Goal: Task Accomplishment & Management: Complete application form

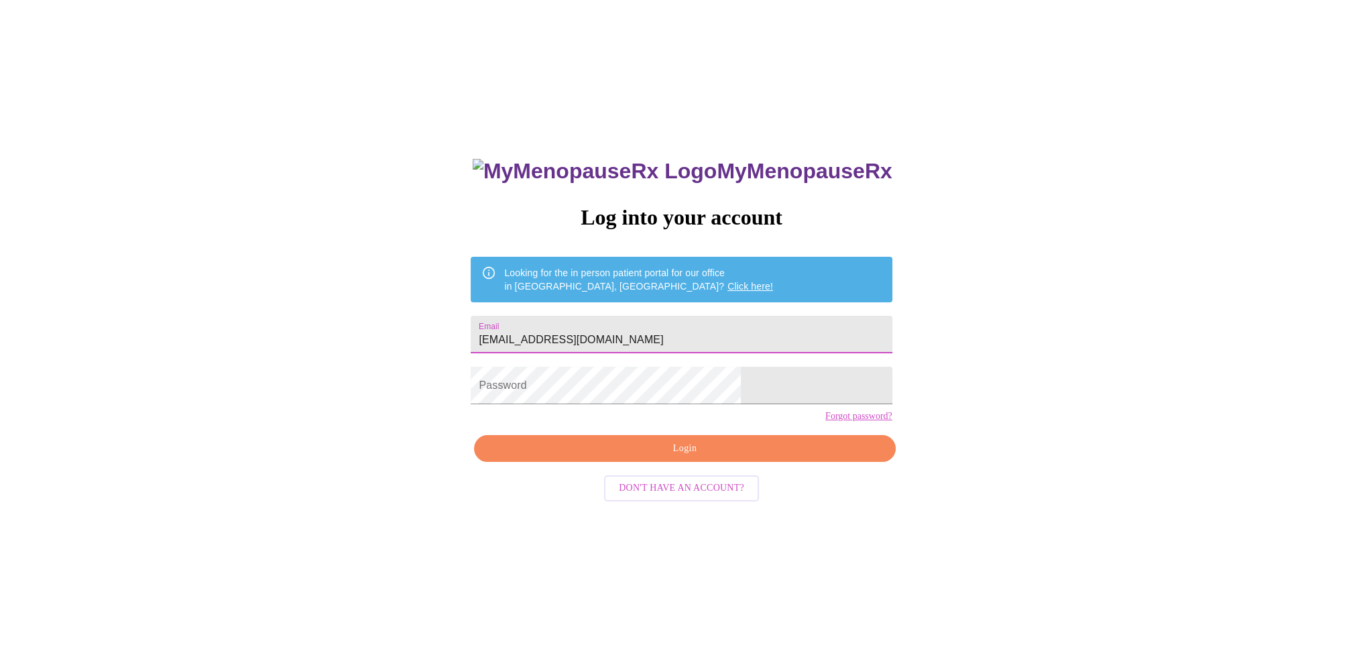
type input "[EMAIL_ADDRESS][DOMAIN_NAME]"
click at [690, 457] on span "Login" at bounding box center [684, 448] width 390 height 17
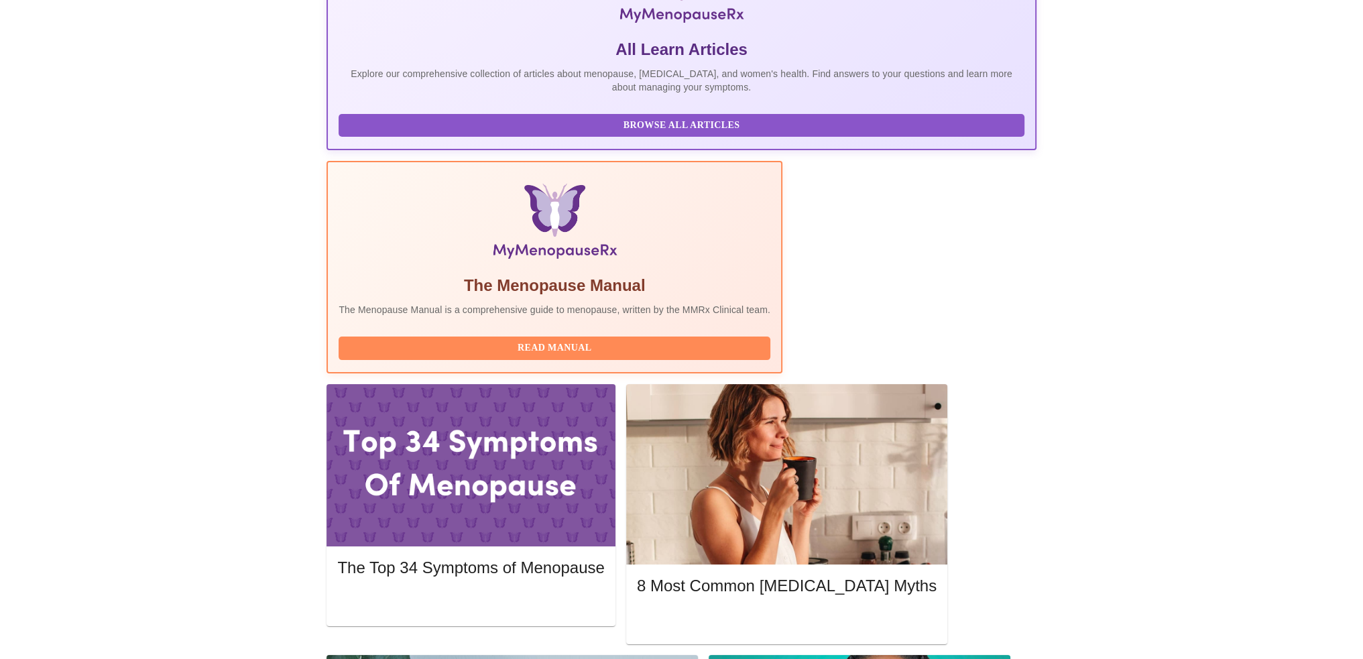
scroll to position [335, 0]
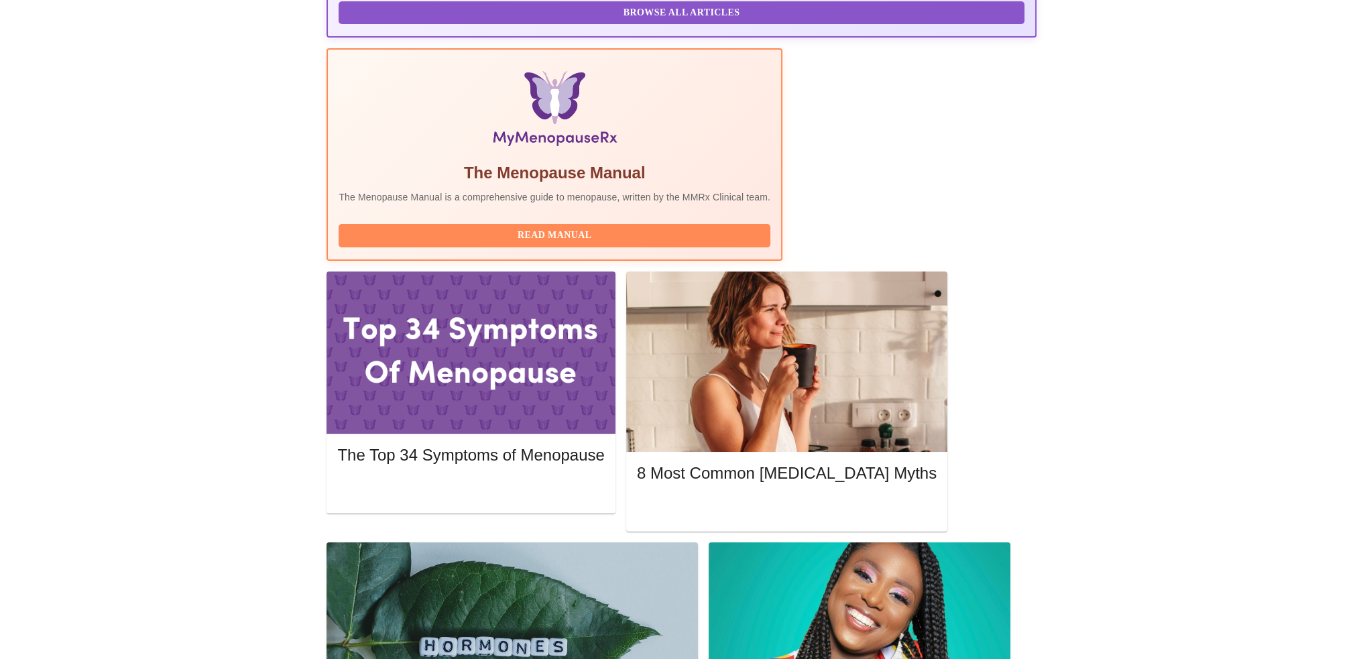
scroll to position [402, 0]
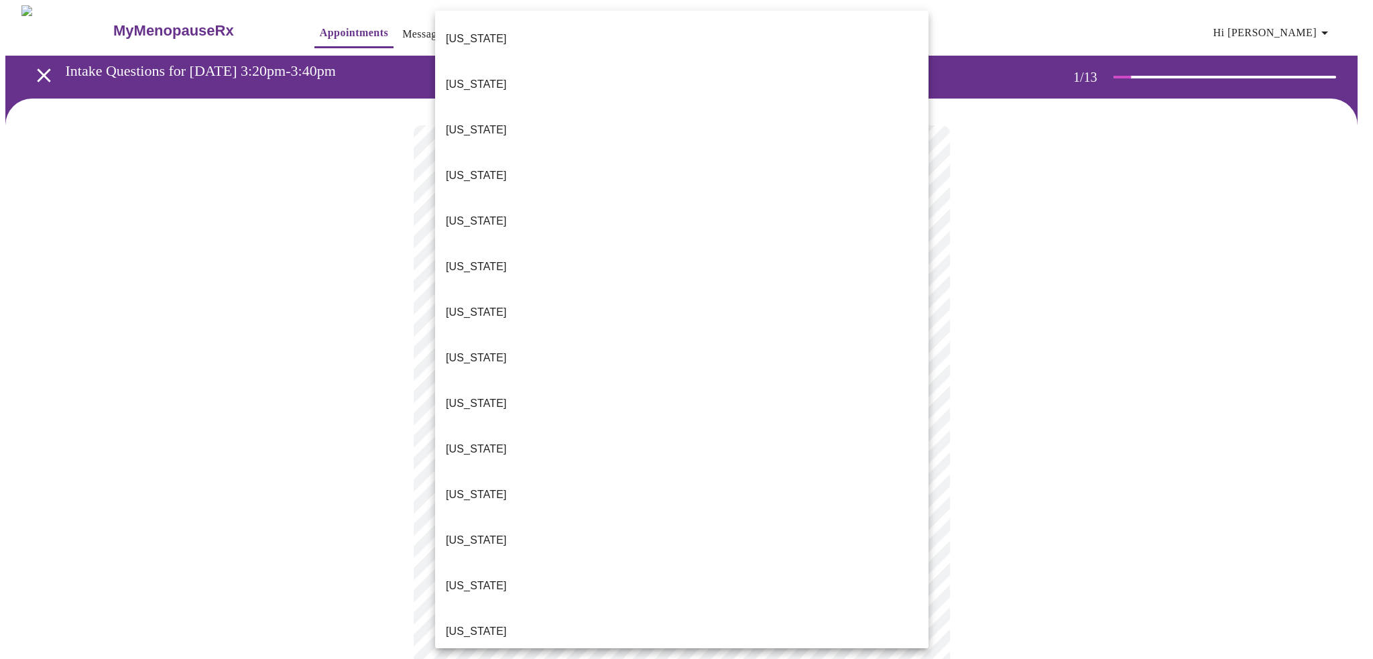
click at [483, 298] on body "MyMenopauseRx Appointments Messaging Labs 1 Uploads Medications Community Refer…" at bounding box center [686, 616] width 1362 height 1223
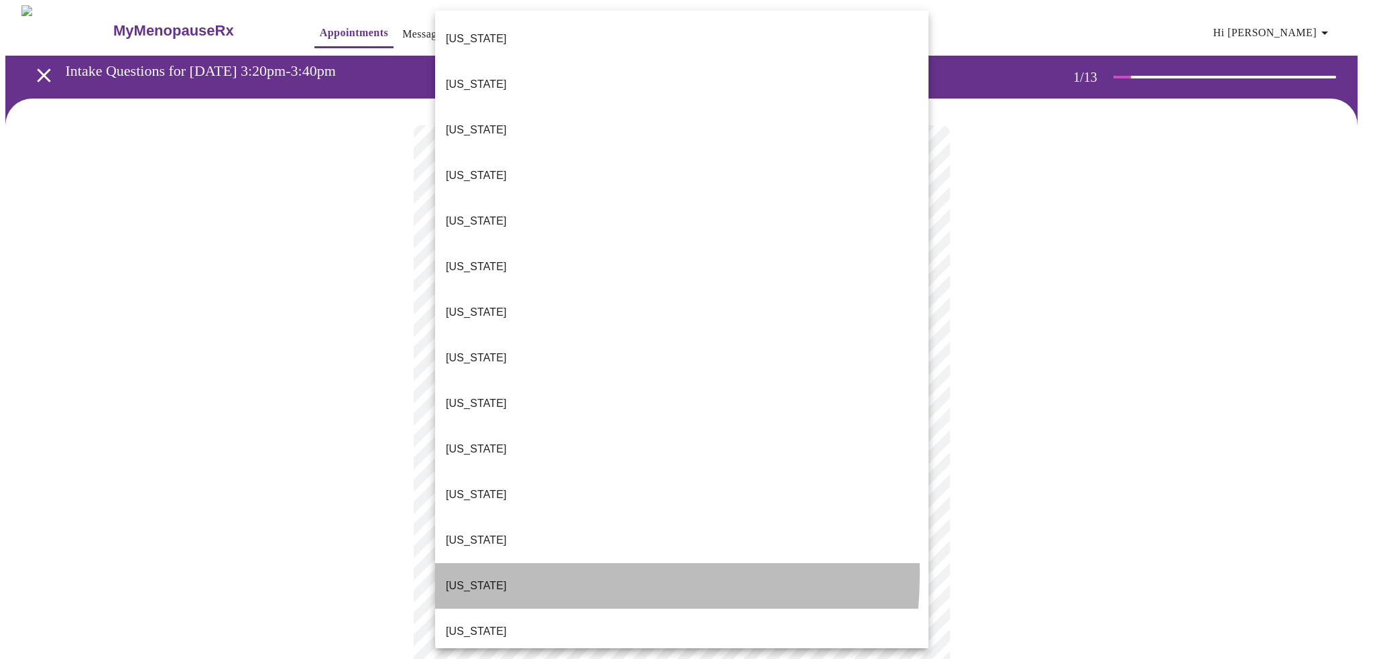
click at [503, 563] on li "[US_STATE]" at bounding box center [681, 586] width 493 height 46
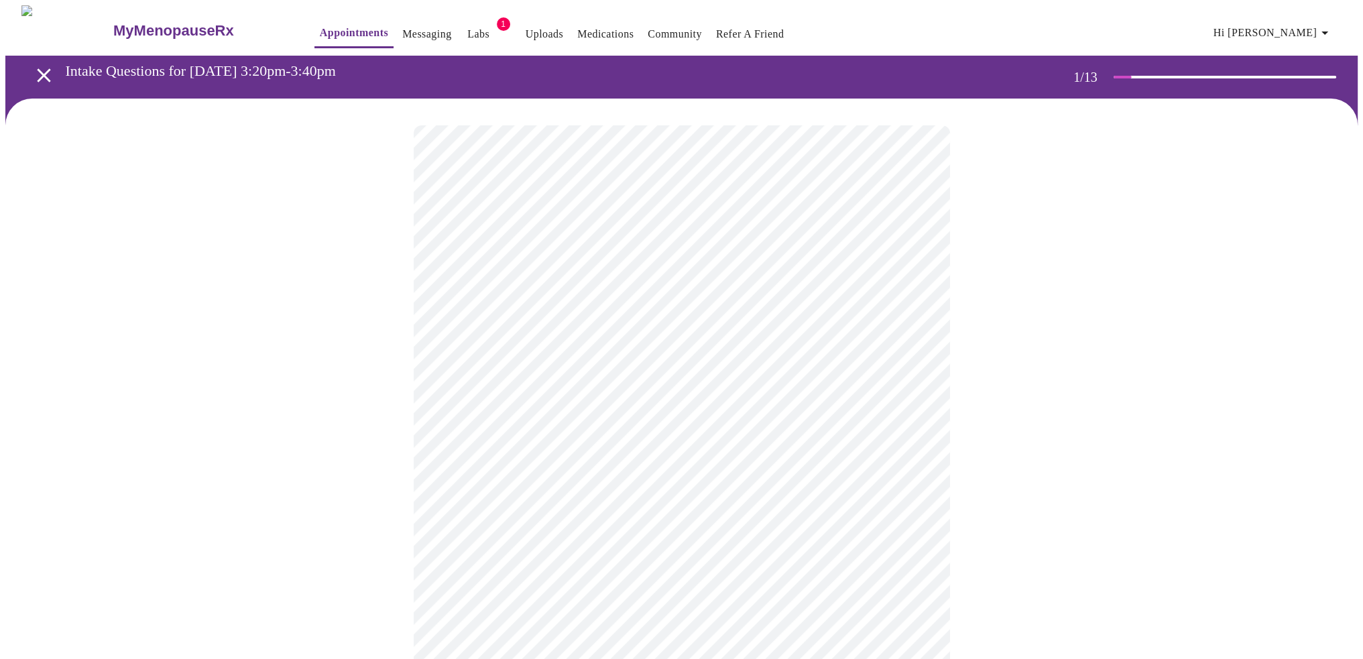
click at [477, 396] on body "MyMenopauseRx Appointments Messaging Labs 1 Uploads Medications Community Refer…" at bounding box center [681, 612] width 1352 height 1215
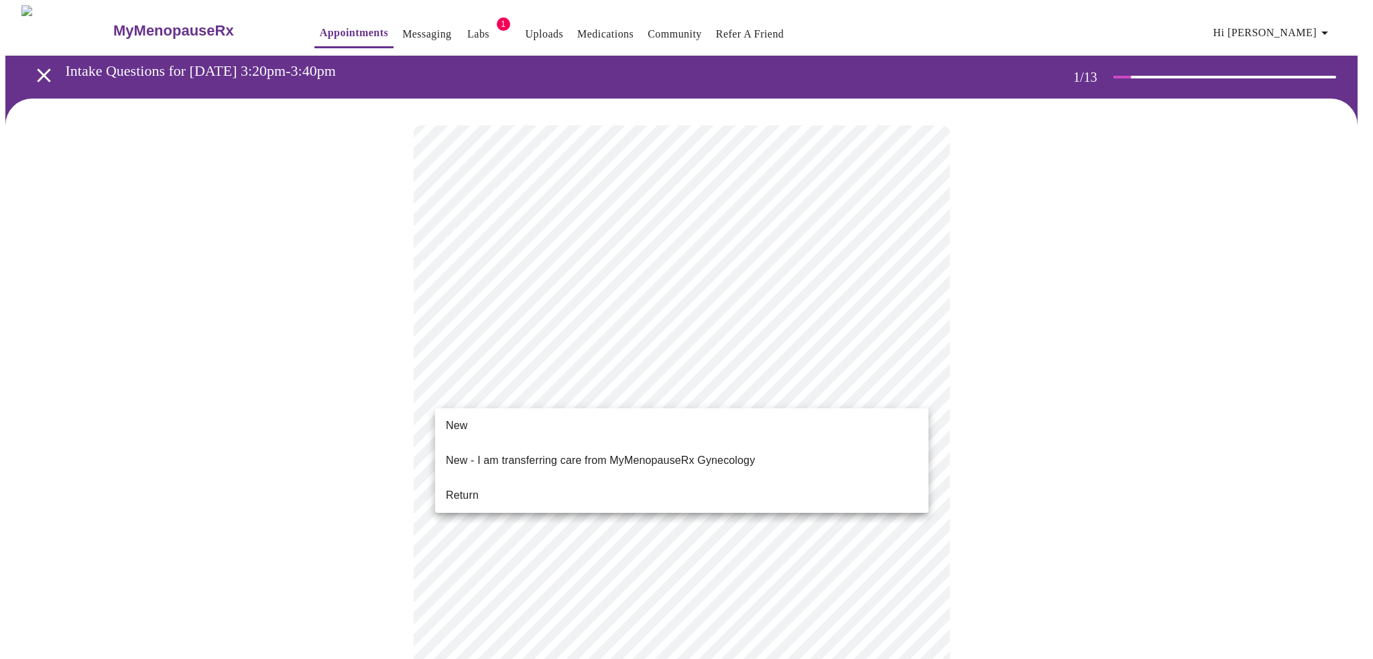
click at [469, 487] on span "Return" at bounding box center [462, 495] width 33 height 16
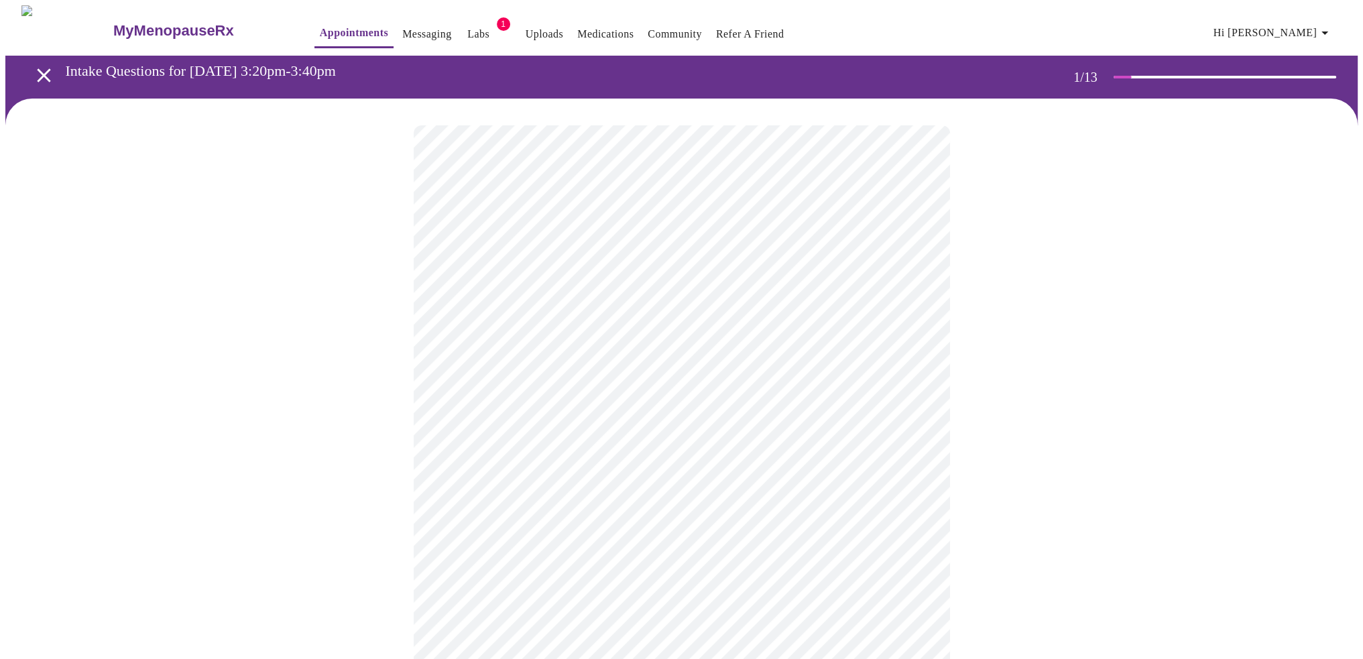
click at [347, 442] on div at bounding box center [681, 650] width 1352 height 1103
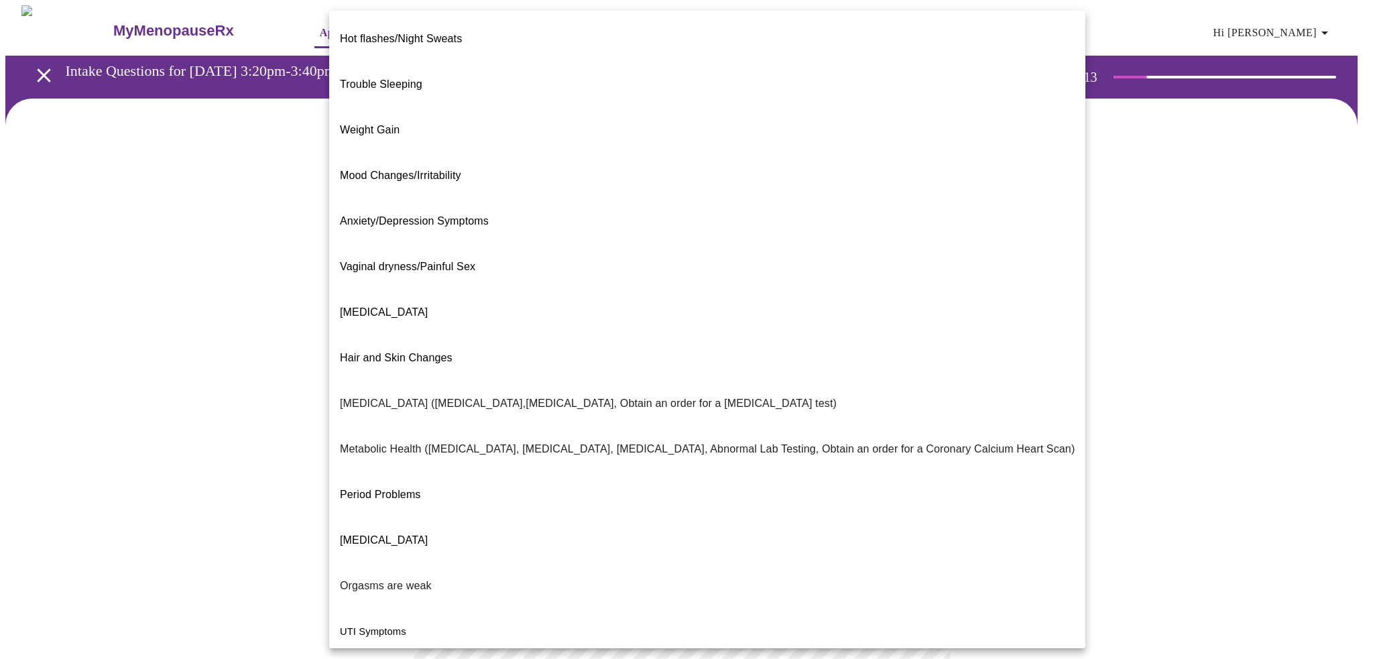
click at [916, 276] on body "MyMenopauseRx Appointments Messaging Labs 1 Uploads Medications Community Refer…" at bounding box center [686, 407] width 1362 height 805
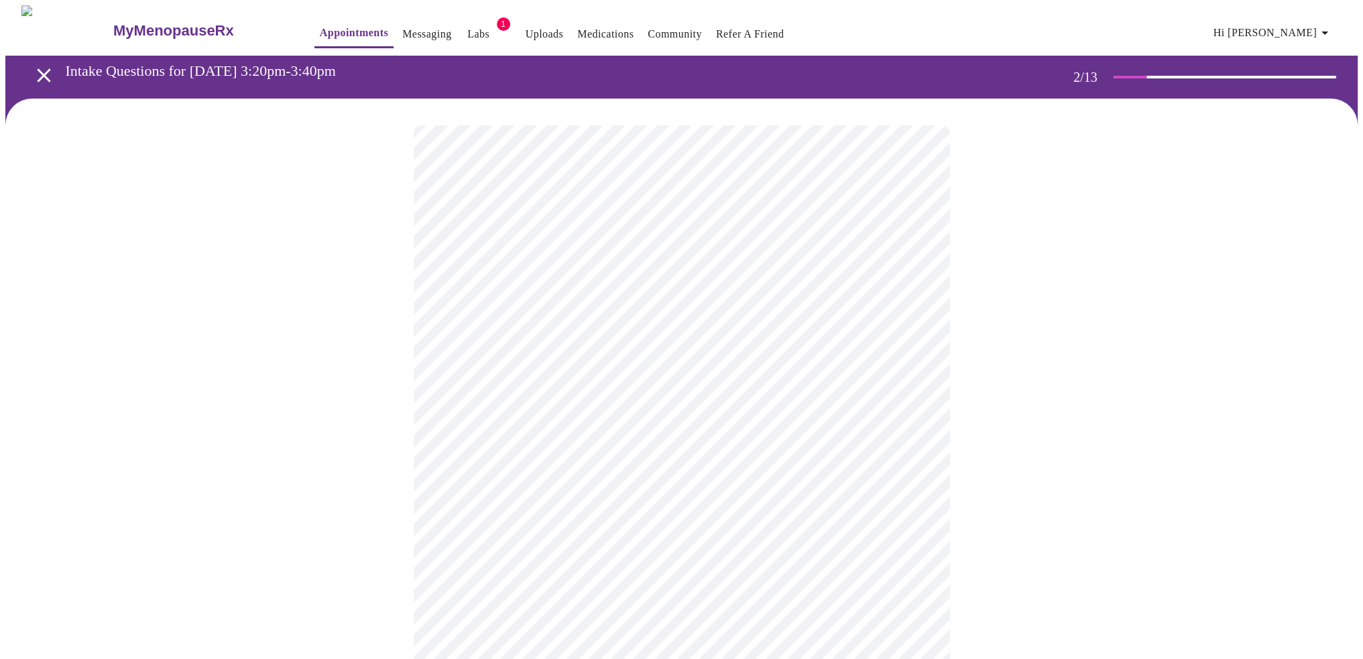
scroll to position [67, 0]
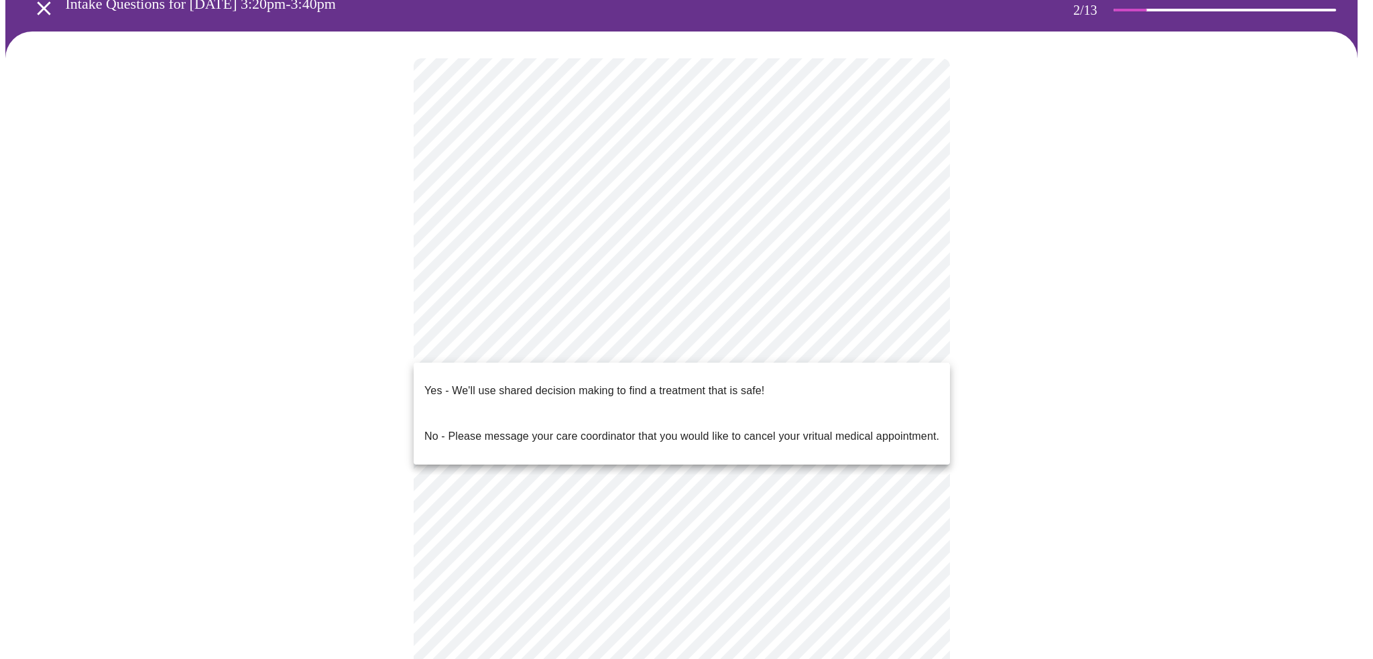
click at [700, 345] on body "MyMenopauseRx Appointments Messaging Labs 1 Uploads Medications Community Refer…" at bounding box center [686, 336] width 1362 height 797
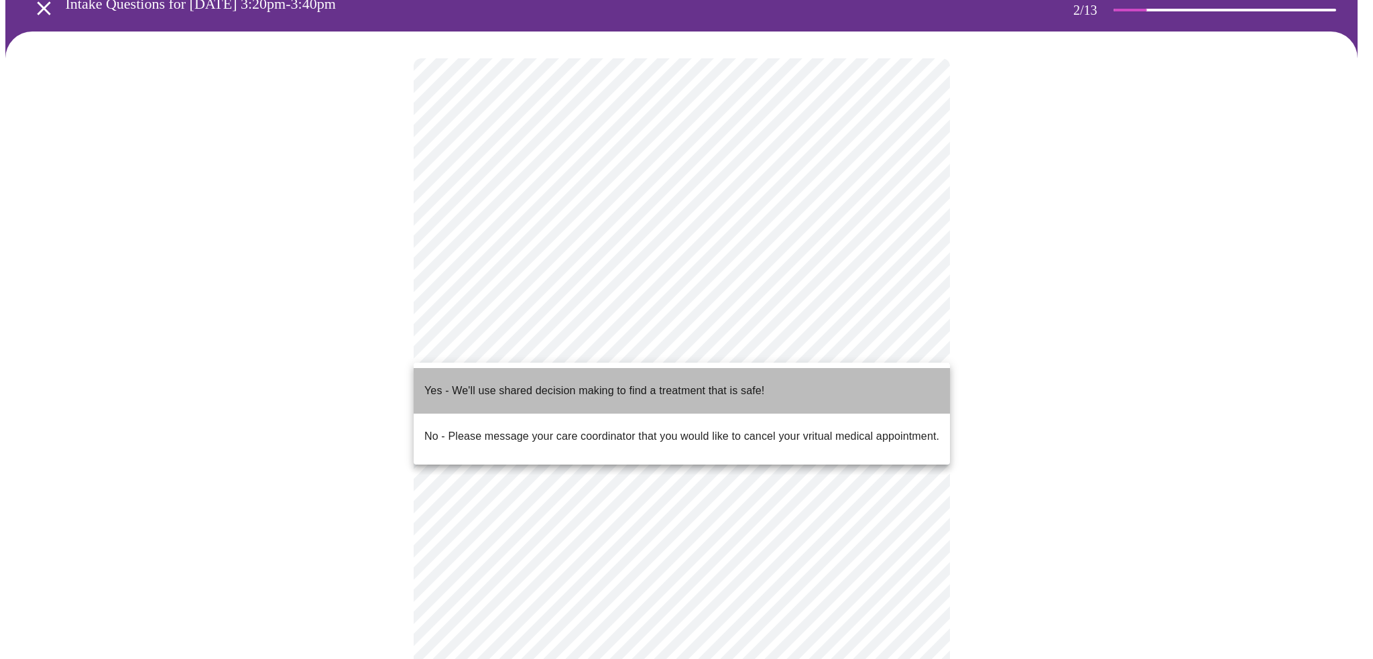
click at [538, 383] on p "Yes - We'll use shared decision making to find a treatment that is safe!" at bounding box center [594, 391] width 340 height 16
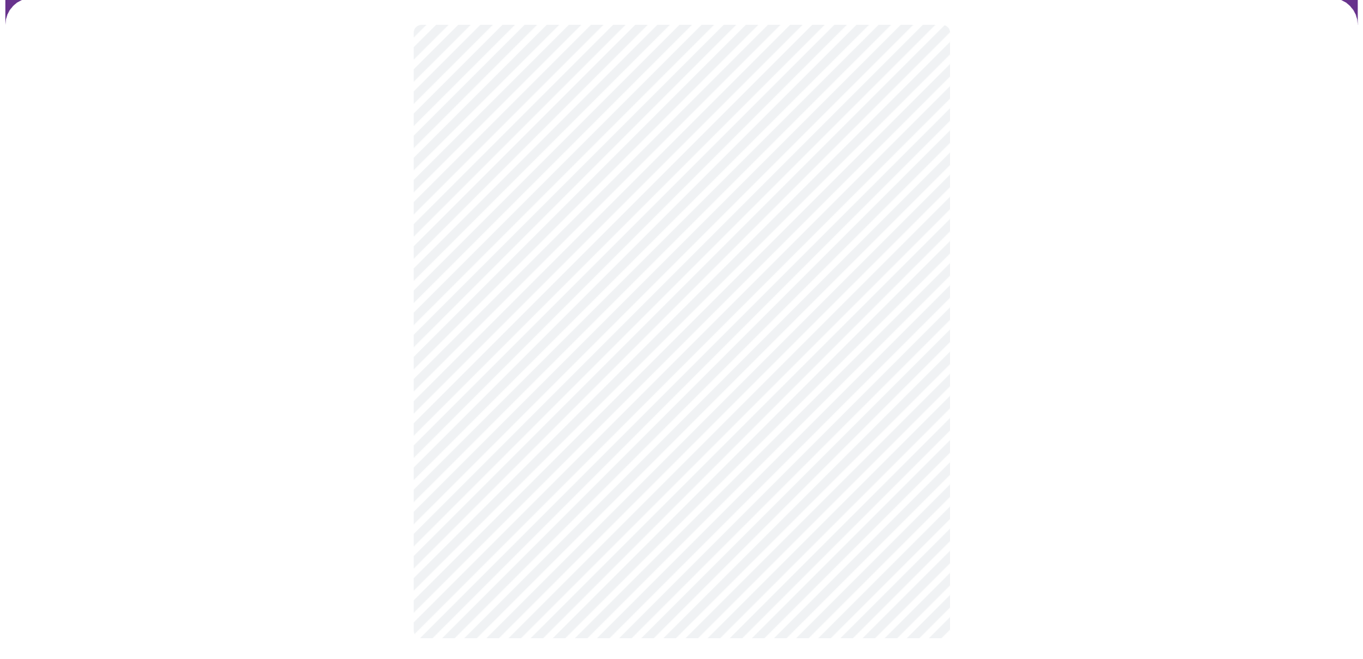
scroll to position [0, 0]
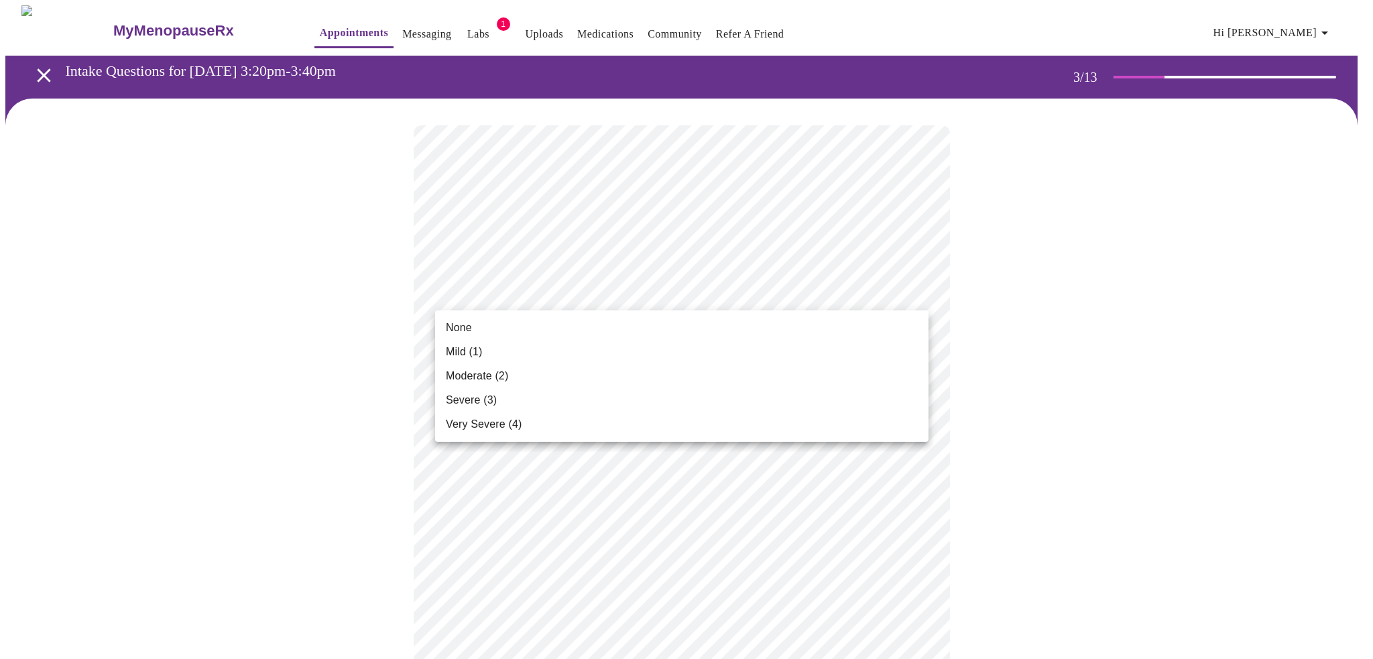
click at [475, 324] on li "None" at bounding box center [681, 328] width 493 height 24
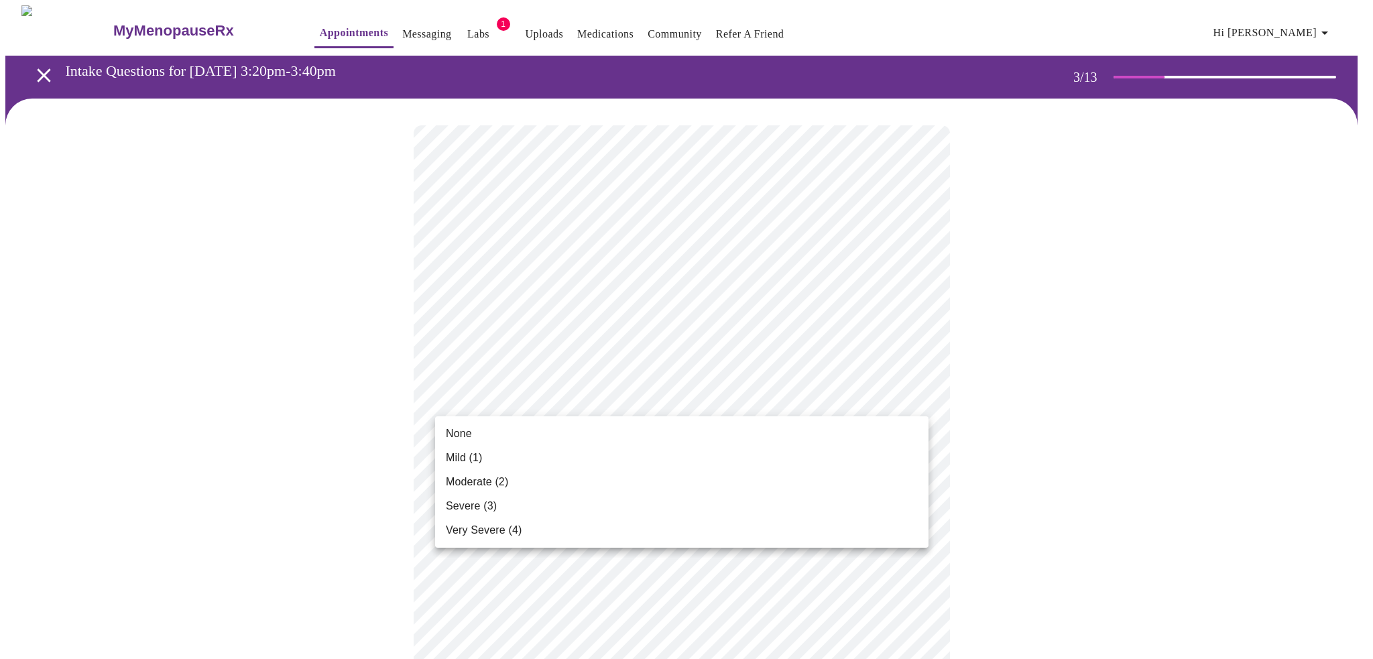
click at [472, 461] on span "Mild (1)" at bounding box center [464, 458] width 37 height 16
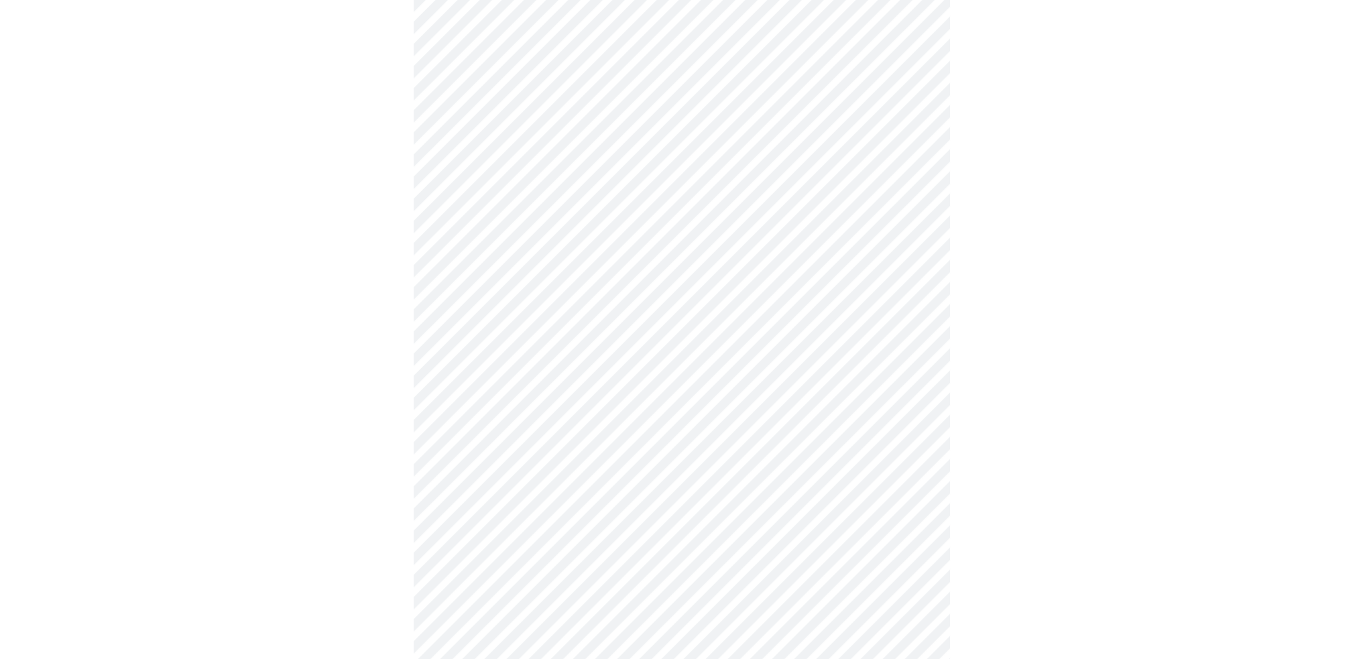
scroll to position [201, 0]
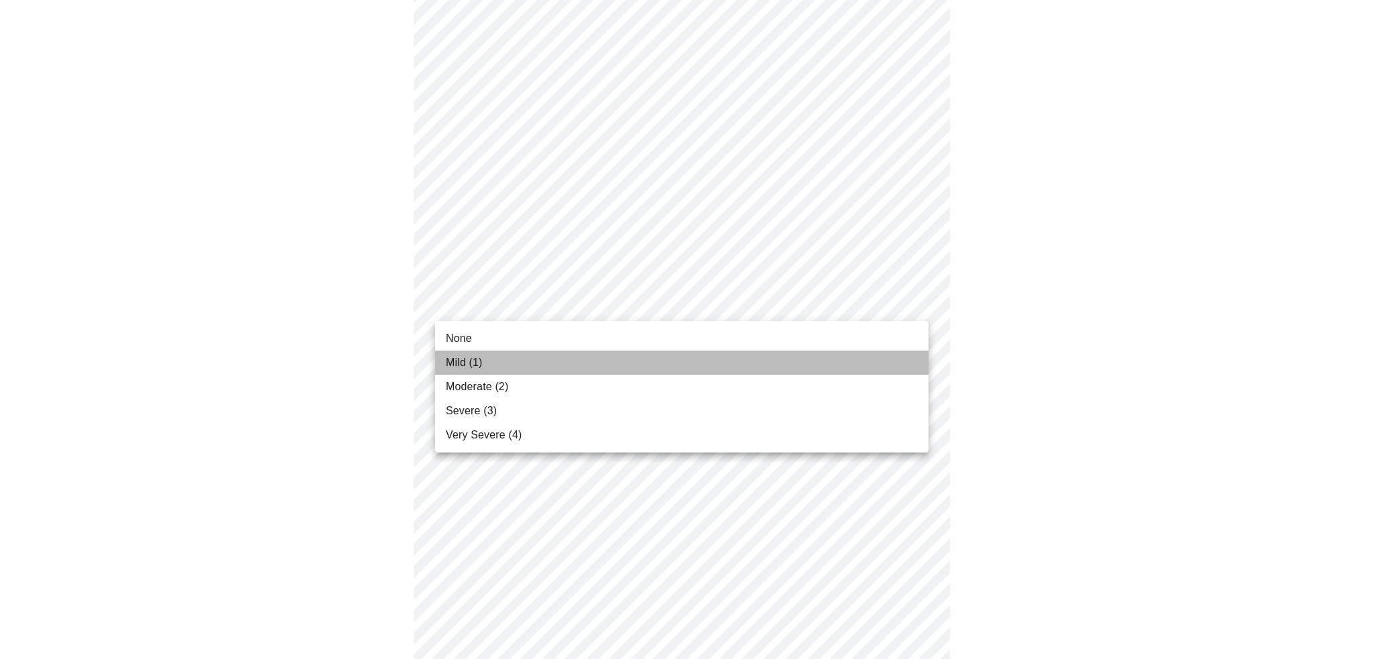
click at [461, 361] on span "Mild (1)" at bounding box center [464, 363] width 37 height 16
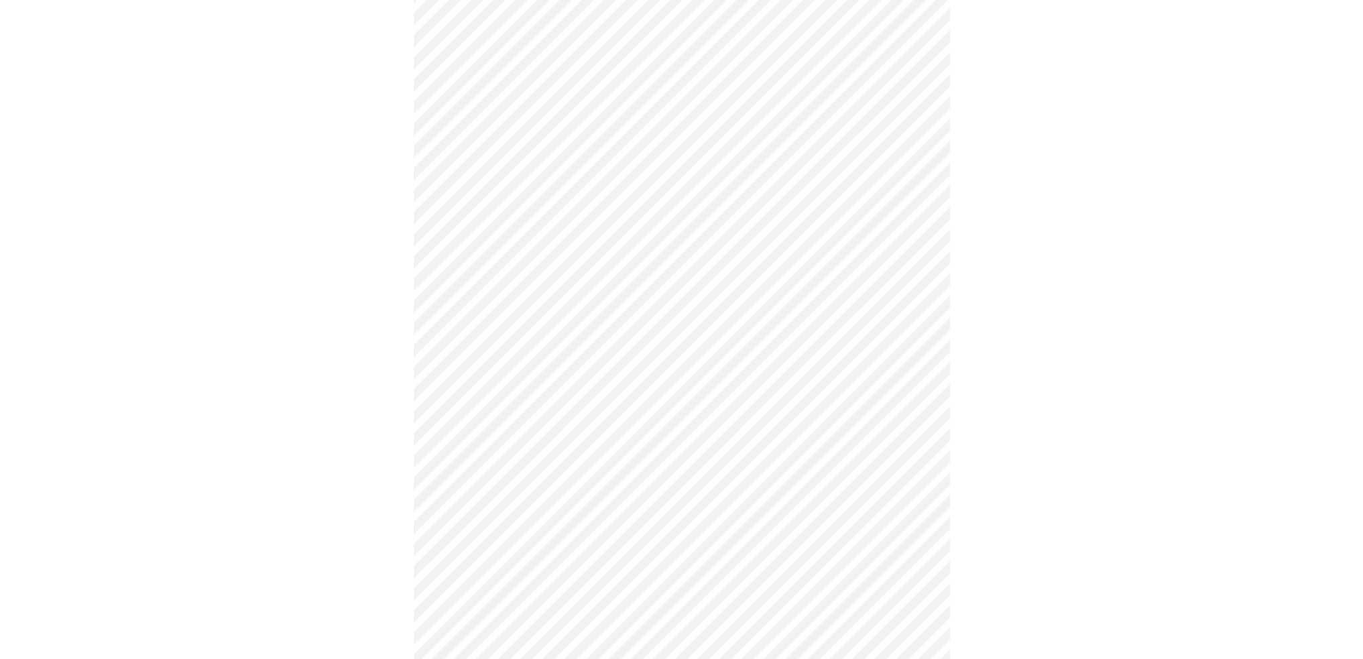
click at [487, 276] on body "MyMenopauseRx Appointments Messaging Labs 1 Uploads Medications Community Refer…" at bounding box center [686, 533] width 1362 height 1726
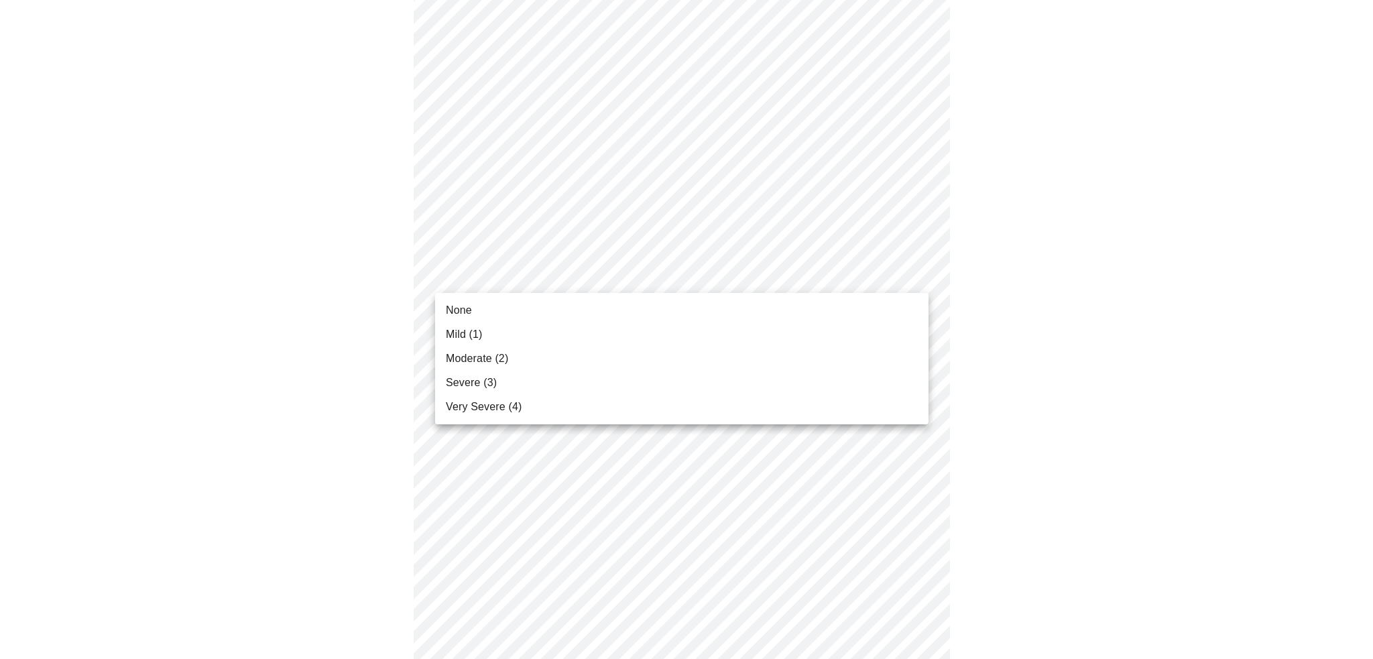
click at [485, 310] on li "None" at bounding box center [681, 310] width 493 height 24
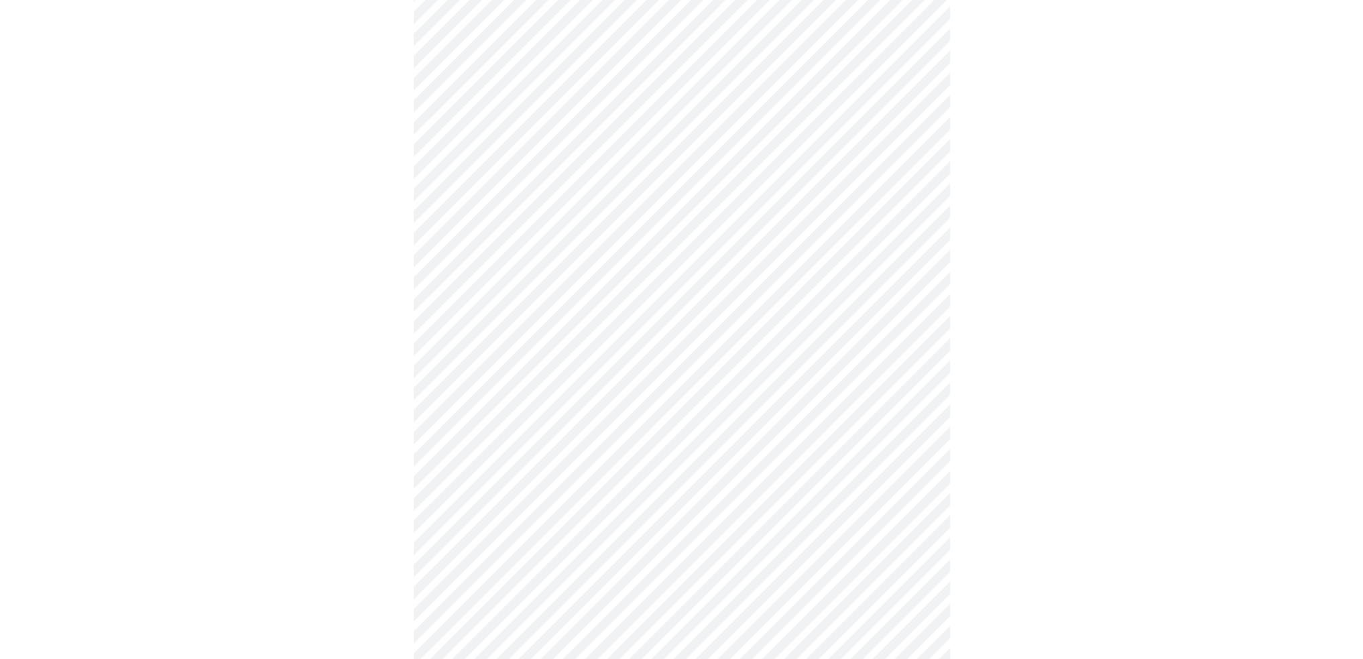
click at [336, 317] on div at bounding box center [681, 570] width 1352 height 1614
click at [516, 230] on body "MyMenopauseRx Appointments Messaging Labs 1 Uploads Medications Community Refer…" at bounding box center [686, 389] width 1362 height 1707
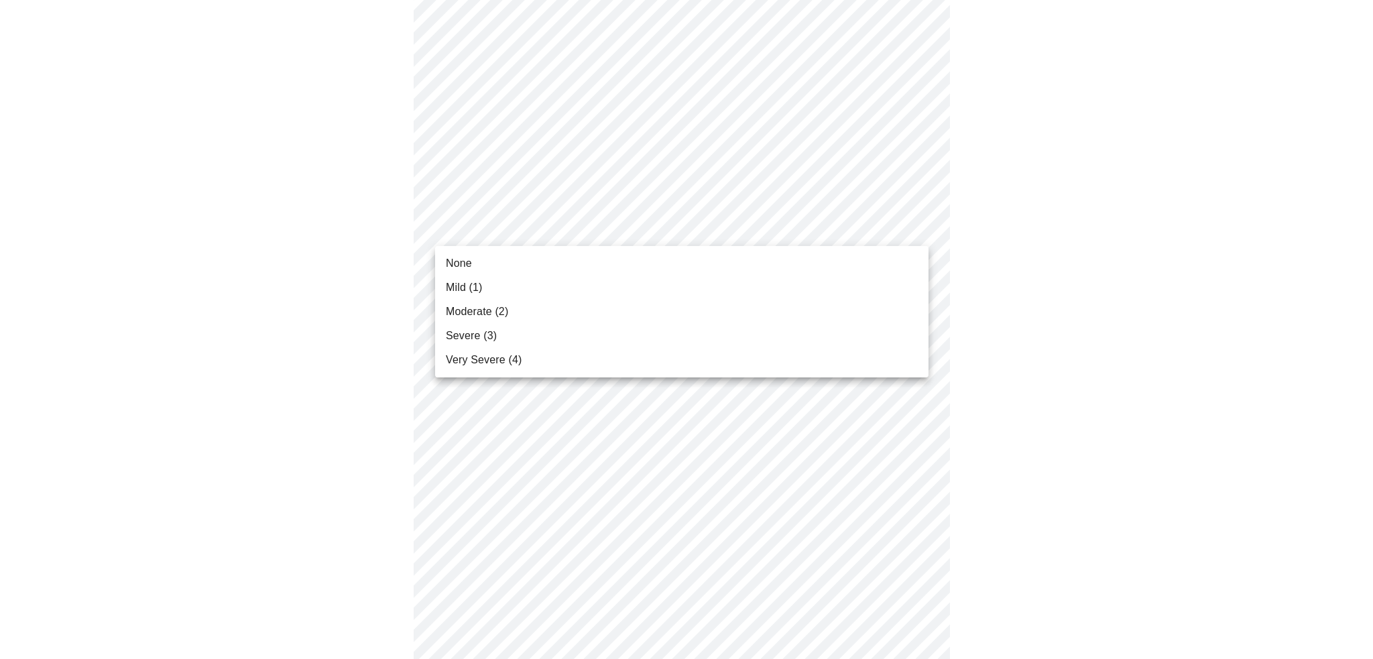
click at [469, 259] on span "None" at bounding box center [459, 263] width 26 height 16
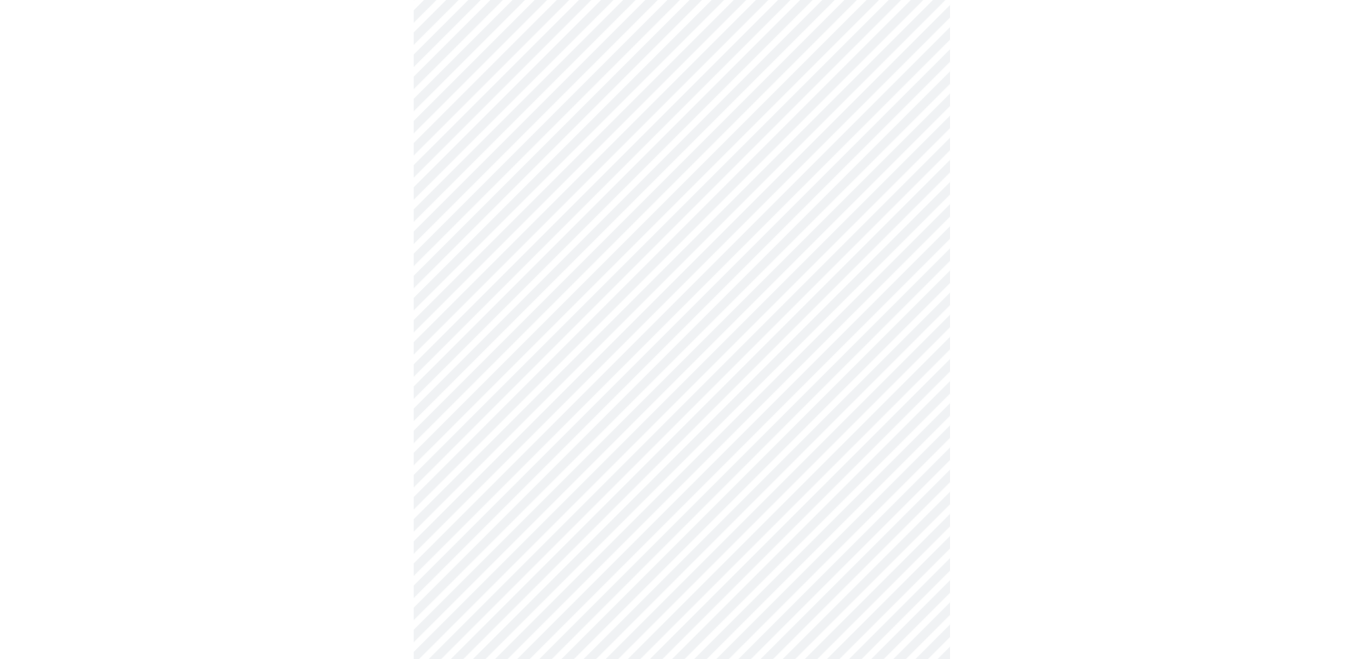
scroll to position [536, 0]
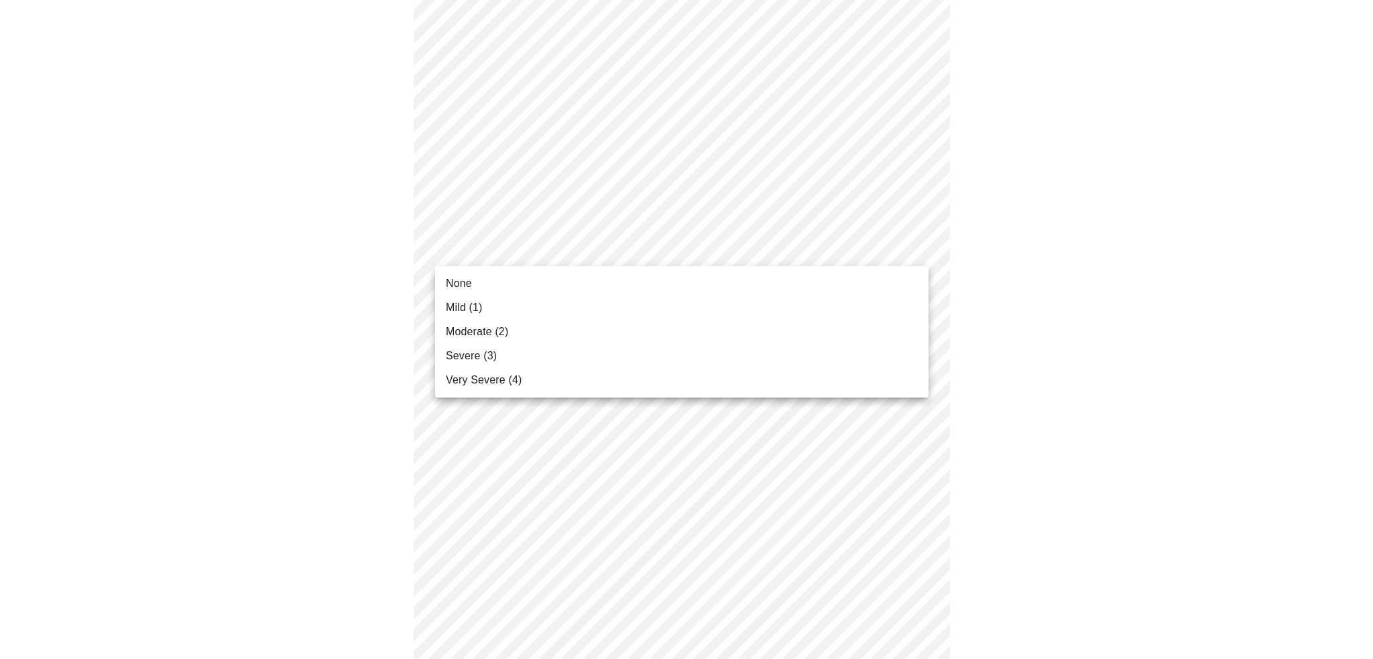
click at [472, 252] on body "MyMenopauseRx Appointments Messaging Labs 1 Uploads Medications Community Refer…" at bounding box center [686, 313] width 1362 height 1689
drag, startPoint x: 487, startPoint y: 308, endPoint x: 471, endPoint y: 306, distance: 16.2
click at [486, 308] on li "Mild (1)" at bounding box center [681, 308] width 493 height 24
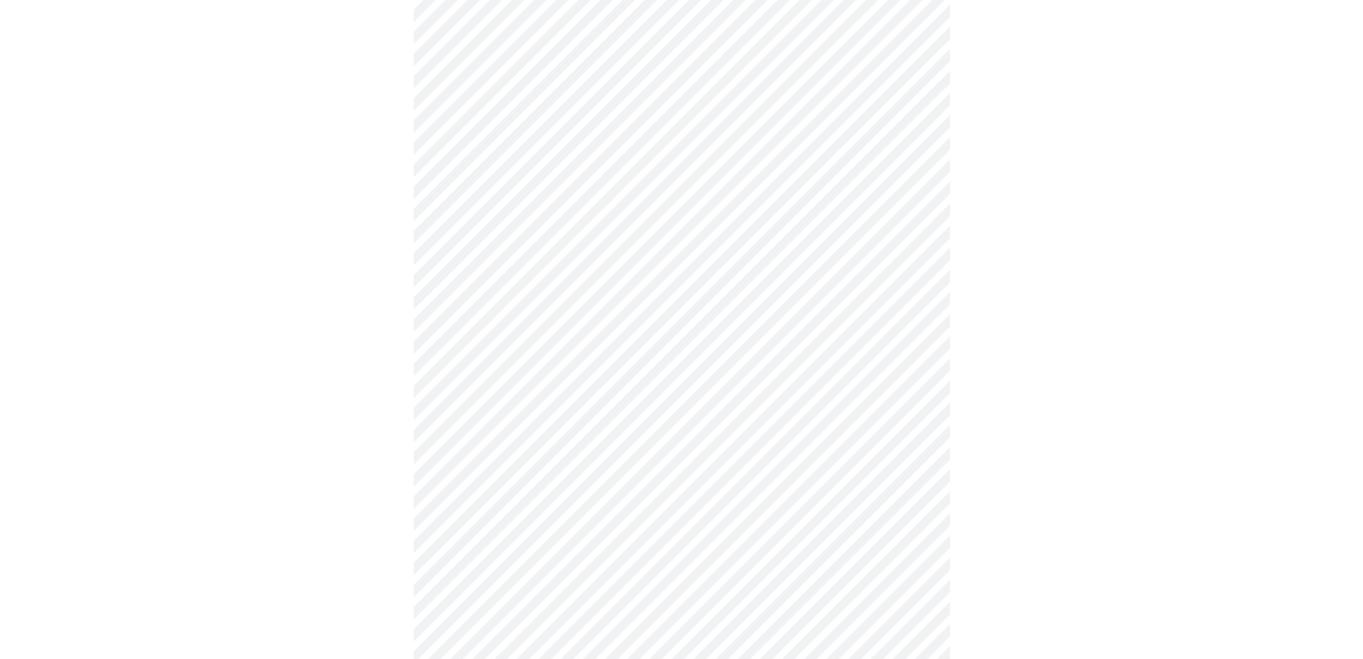
click at [347, 294] on div at bounding box center [681, 350] width 1352 height 1577
click at [477, 291] on body "MyMenopauseRx Appointments Messaging Labs 1 Uploads Medications Community Refer…" at bounding box center [686, 237] width 1362 height 1670
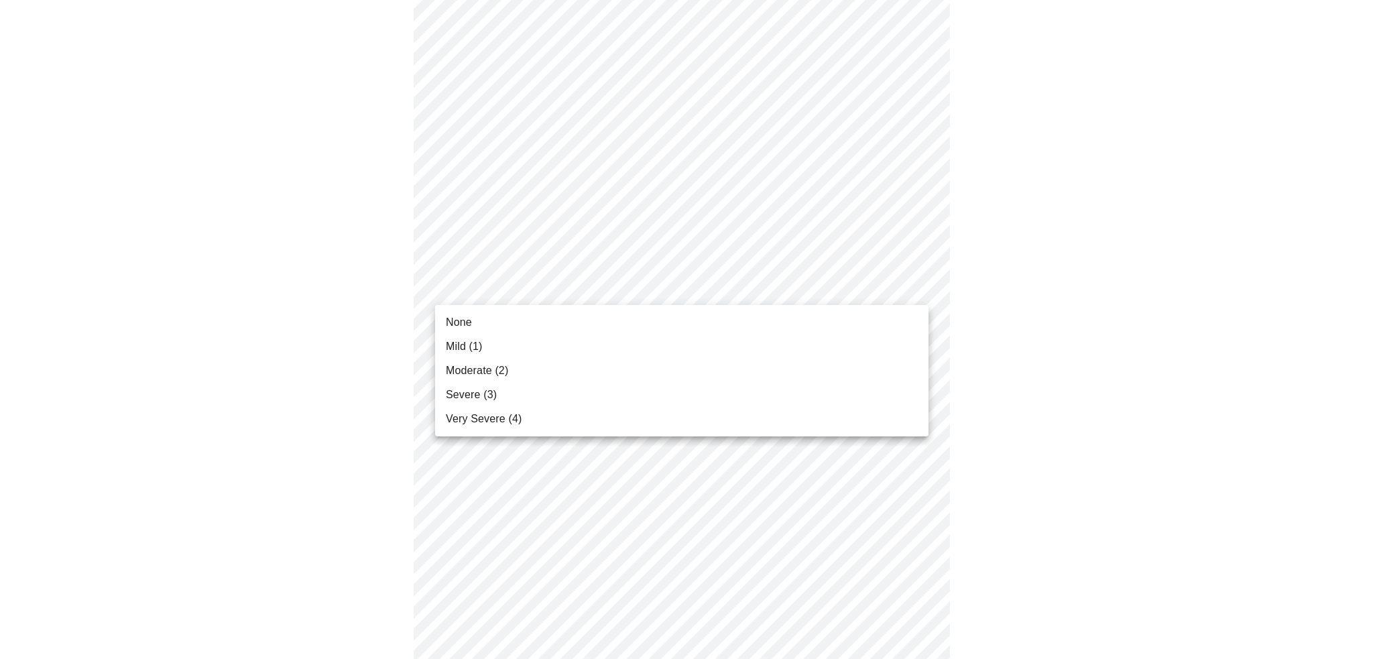
click at [462, 346] on span "Mild (1)" at bounding box center [464, 347] width 37 height 16
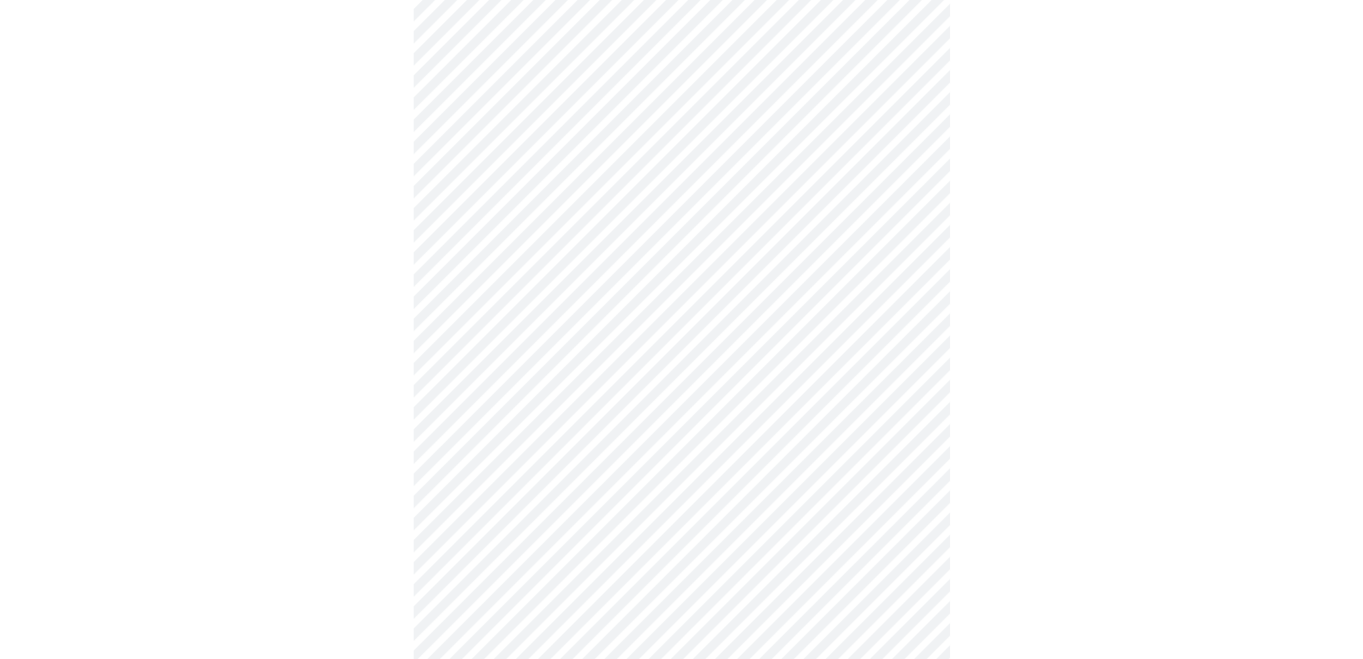
click at [393, 337] on div at bounding box center [681, 274] width 1352 height 1558
click at [518, 259] on body "MyMenopauseRx Appointments Messaging Labs 1 Uploads Medications Community Refer…" at bounding box center [686, 93] width 1362 height 1651
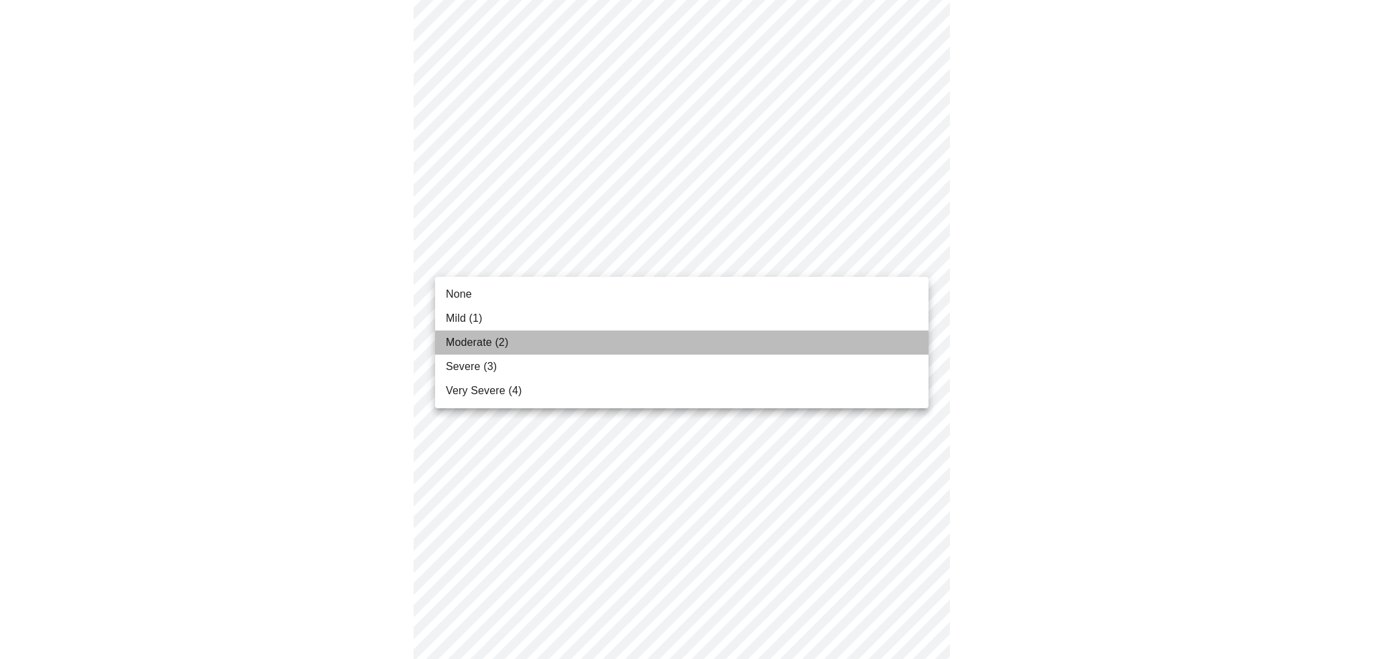
drag, startPoint x: 456, startPoint y: 339, endPoint x: 375, endPoint y: 322, distance: 82.8
click at [456, 338] on span "Moderate (2)" at bounding box center [477, 342] width 62 height 16
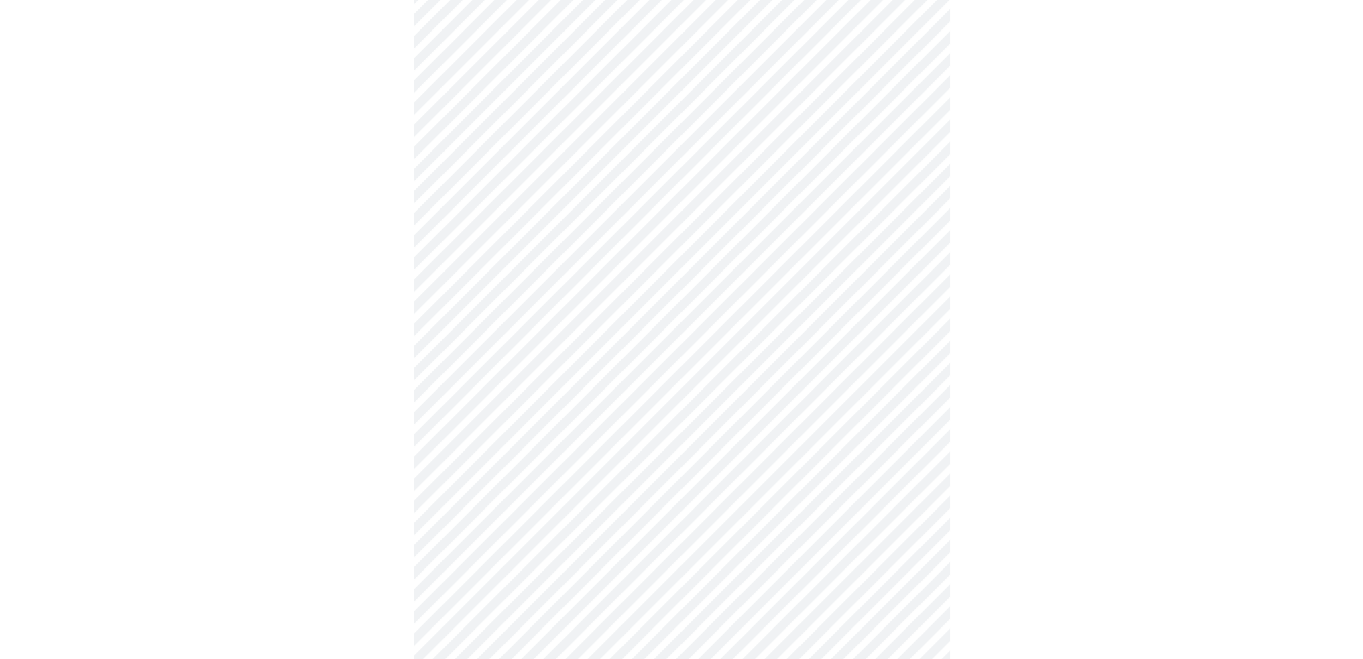
scroll to position [871, 0]
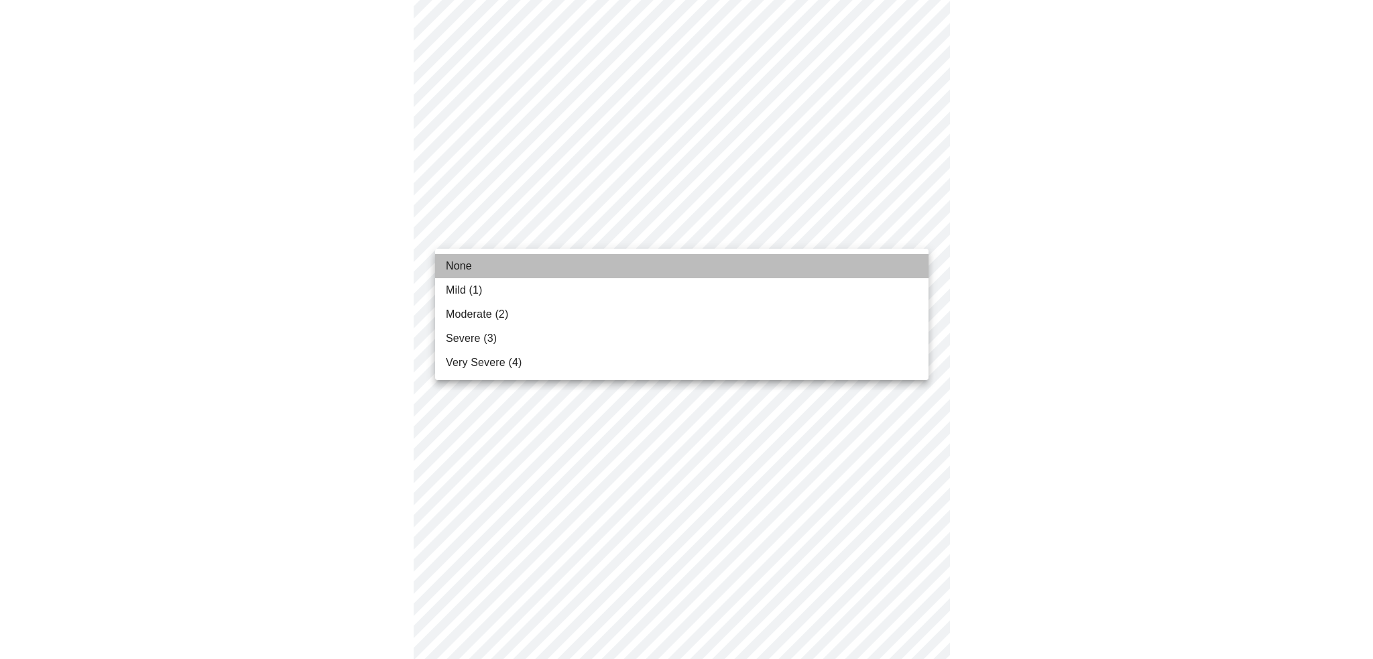
drag, startPoint x: 481, startPoint y: 257, endPoint x: 393, endPoint y: 265, distance: 88.2
click at [480, 258] on li "None" at bounding box center [681, 266] width 493 height 24
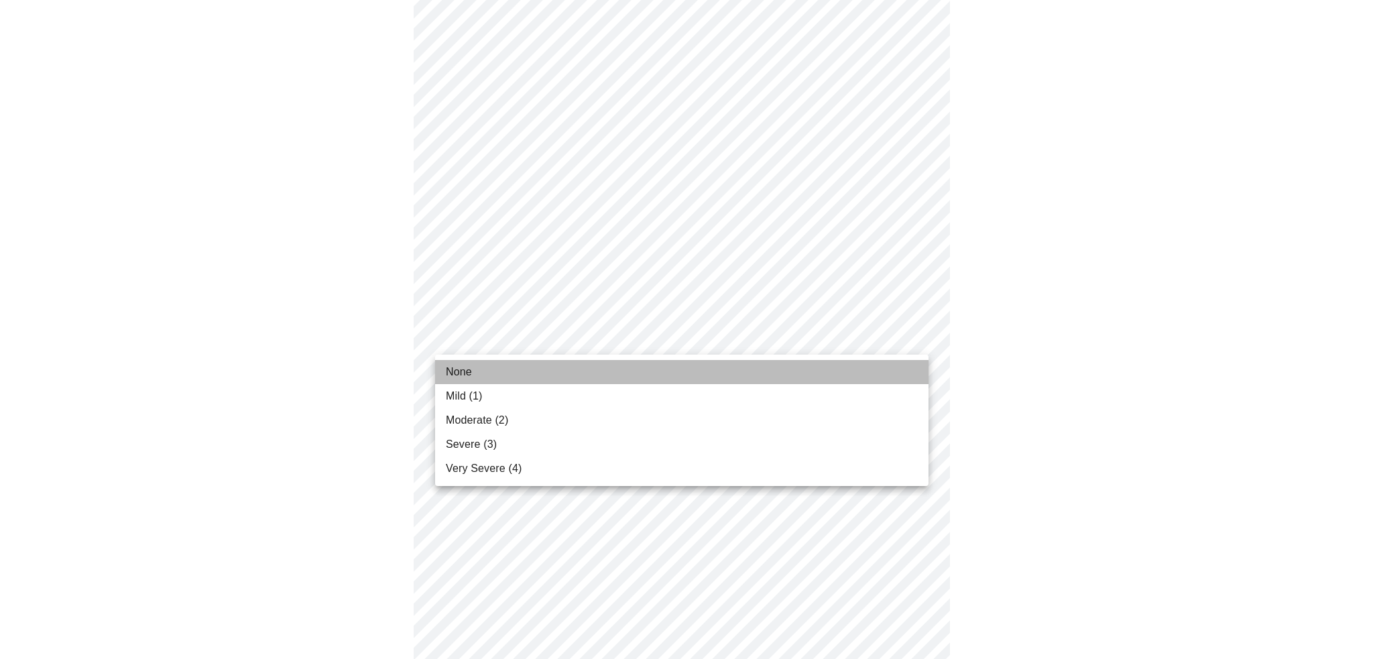
drag, startPoint x: 477, startPoint y: 373, endPoint x: 373, endPoint y: 363, distance: 104.4
click at [477, 374] on li "None" at bounding box center [681, 372] width 493 height 24
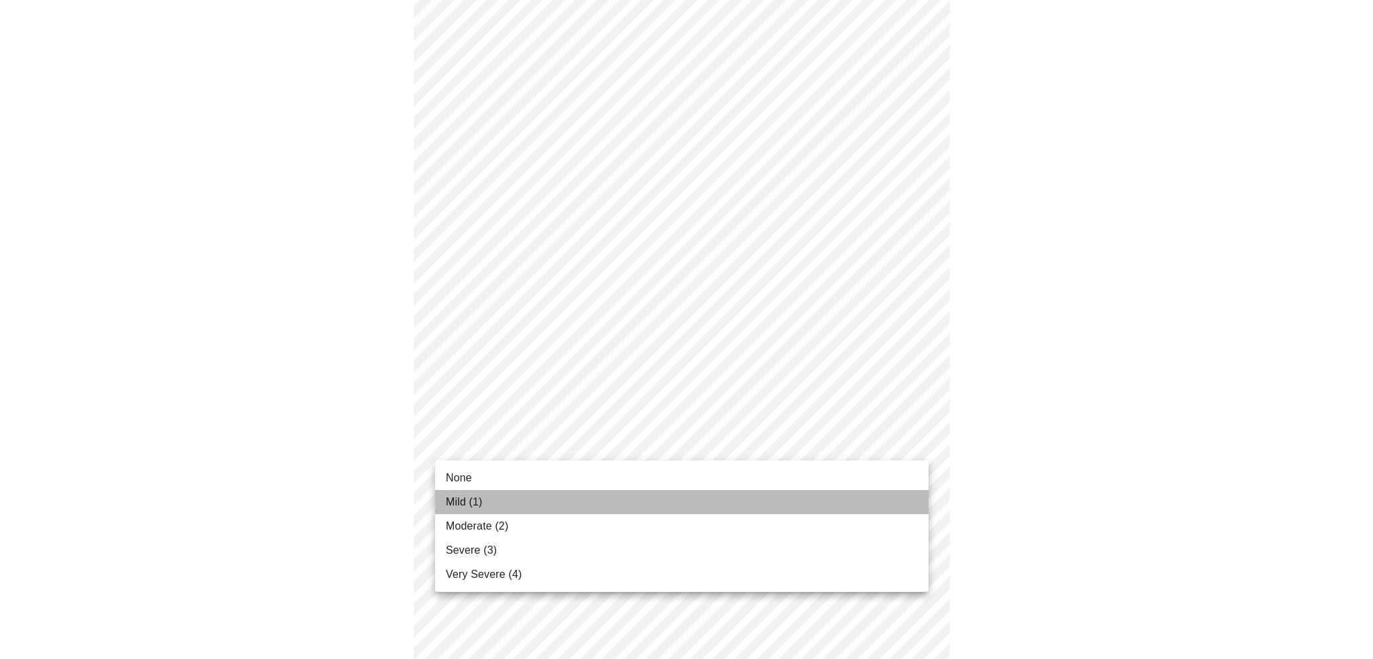
drag, startPoint x: 477, startPoint y: 499, endPoint x: 376, endPoint y: 489, distance: 101.7
click at [477, 501] on span "Mild (1)" at bounding box center [464, 502] width 37 height 16
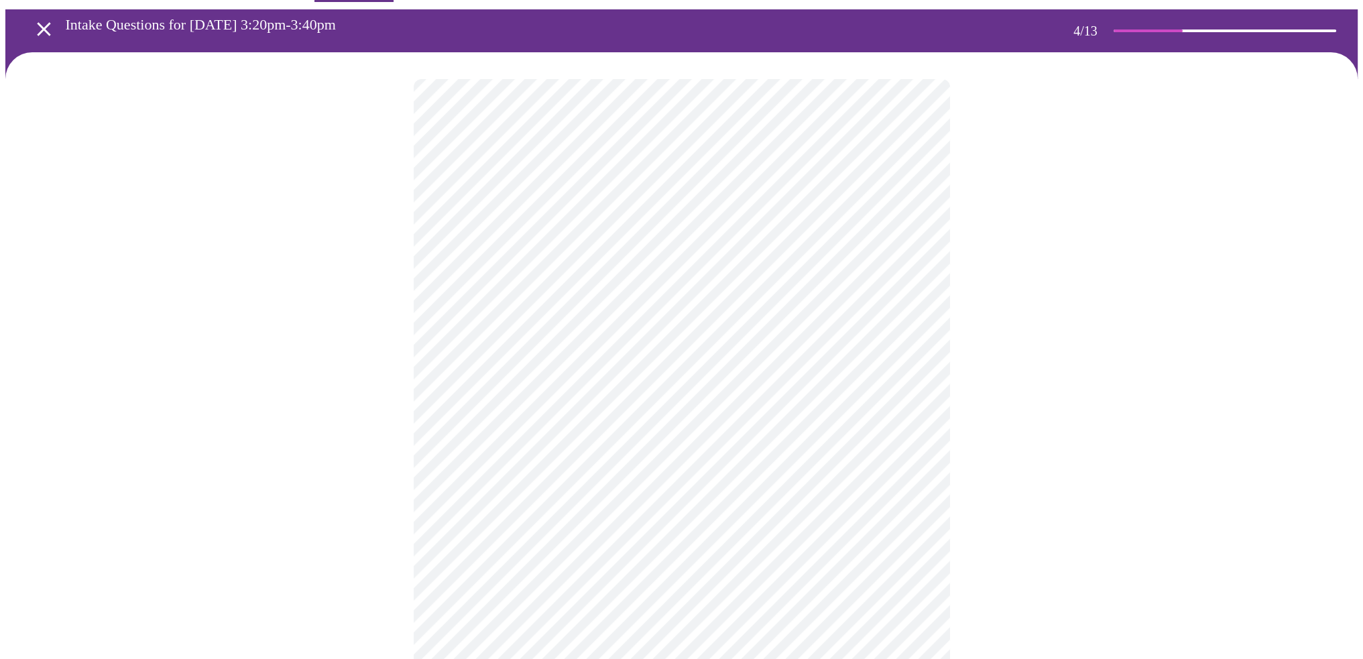
scroll to position [67, 0]
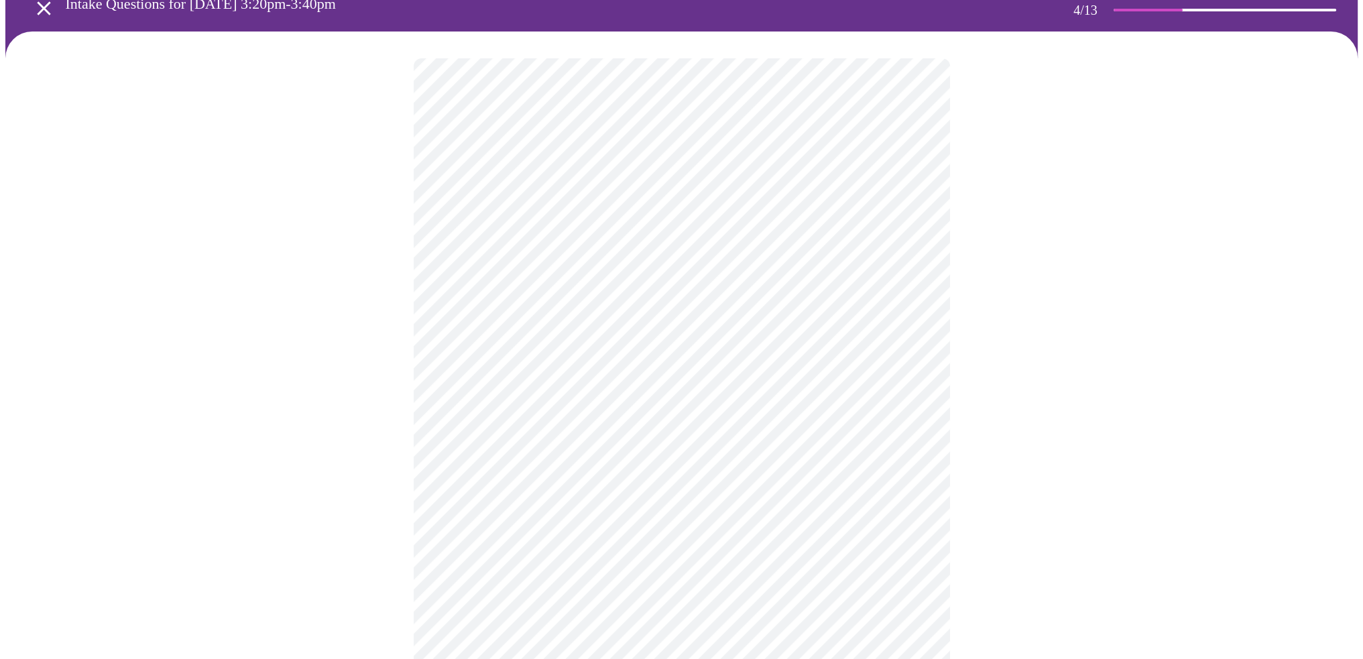
click at [316, 340] on div at bounding box center [681, 646] width 1352 height 1229
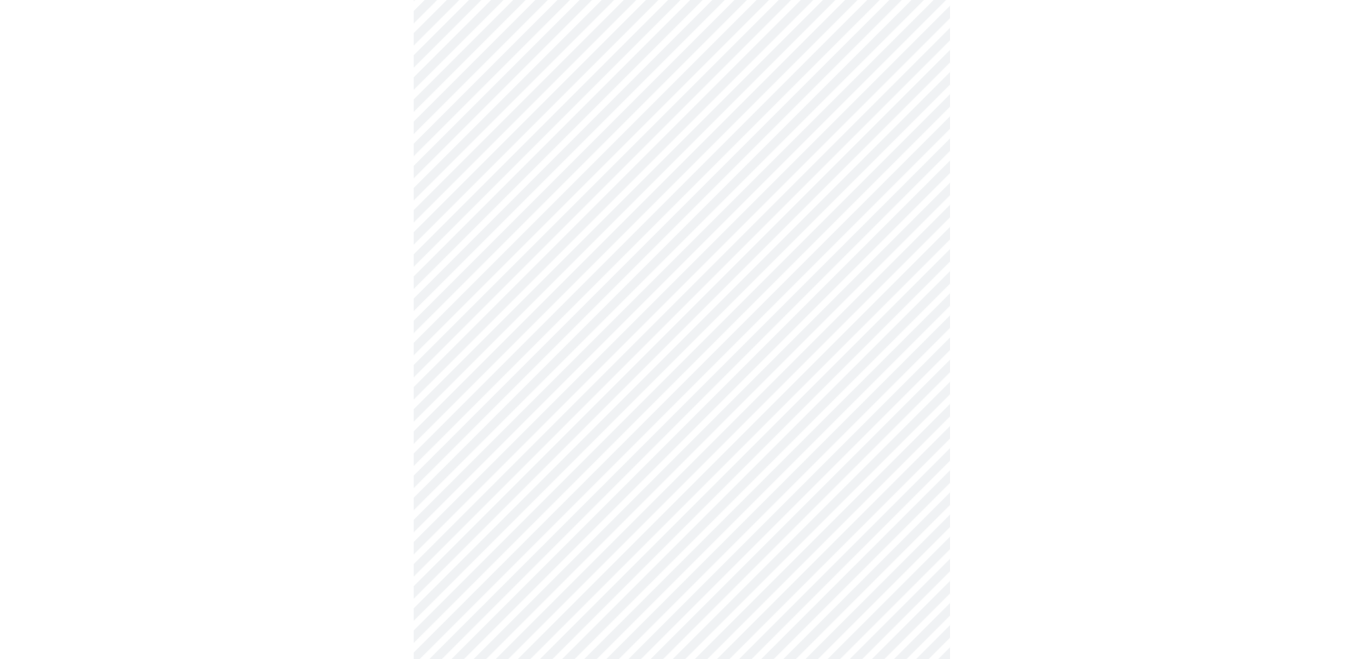
scroll to position [469, 0]
click at [680, 341] on body "MyMenopauseRx Appointments Messaging Labs 1 Uploads Medications Community Refer…" at bounding box center [686, 197] width 1362 height 1322
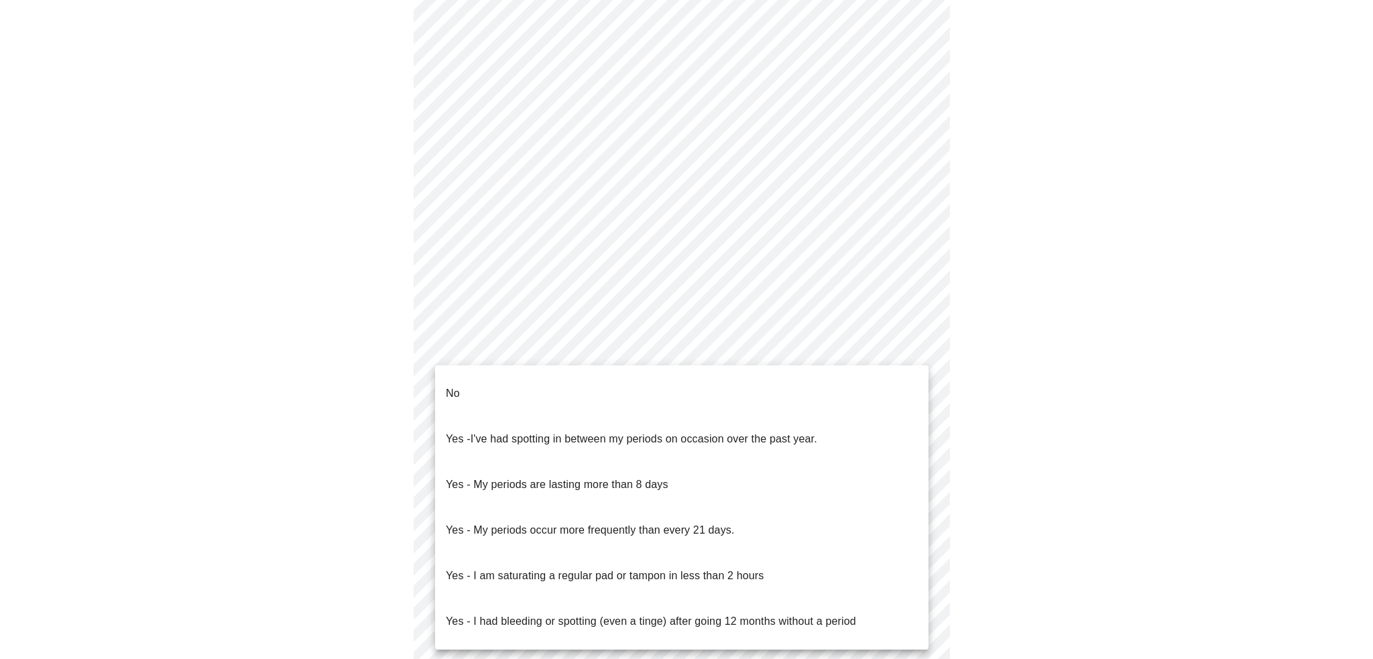
click at [566, 522] on p "Yes - My periods occur more frequently than every 21 days." at bounding box center [590, 530] width 289 height 16
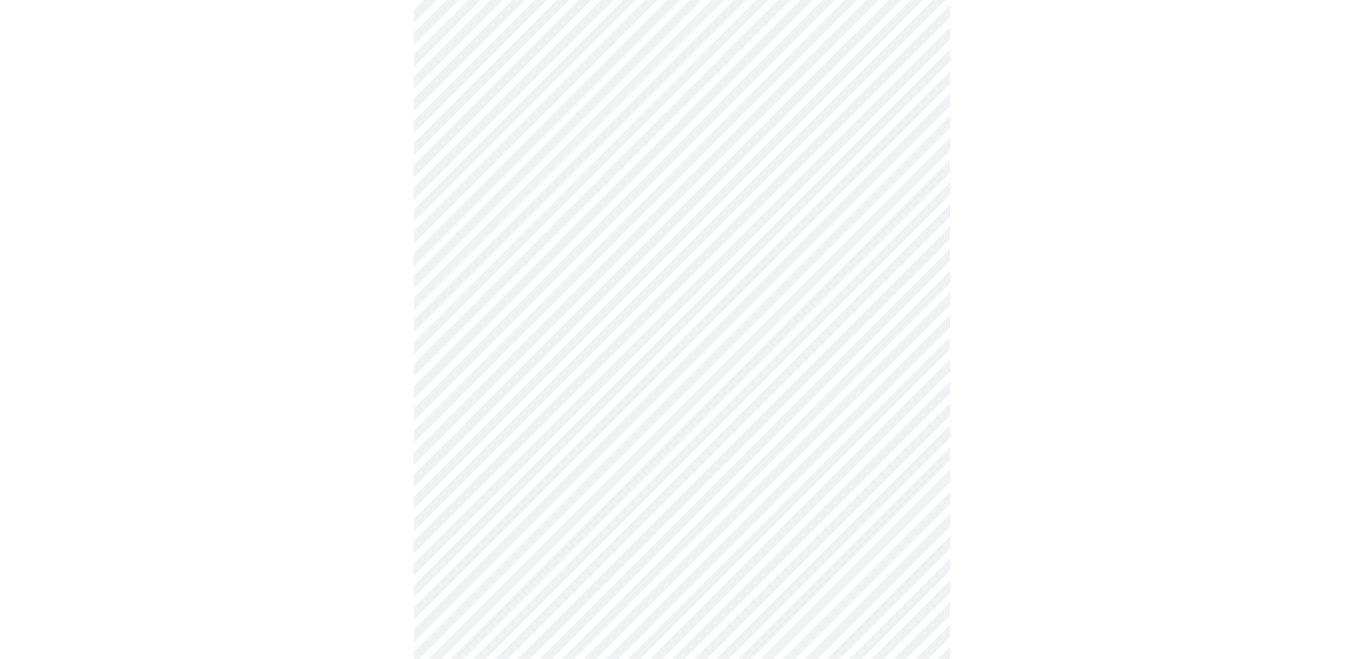
click at [330, 456] on div at bounding box center [681, 239] width 1352 height 1221
click at [371, 322] on div at bounding box center [681, 172] width 1352 height 1221
click at [623, 372] on body "MyMenopauseRx Appointments Messaging Labs 1 Uploads Medications Community Refer…" at bounding box center [686, 126] width 1362 height 1314
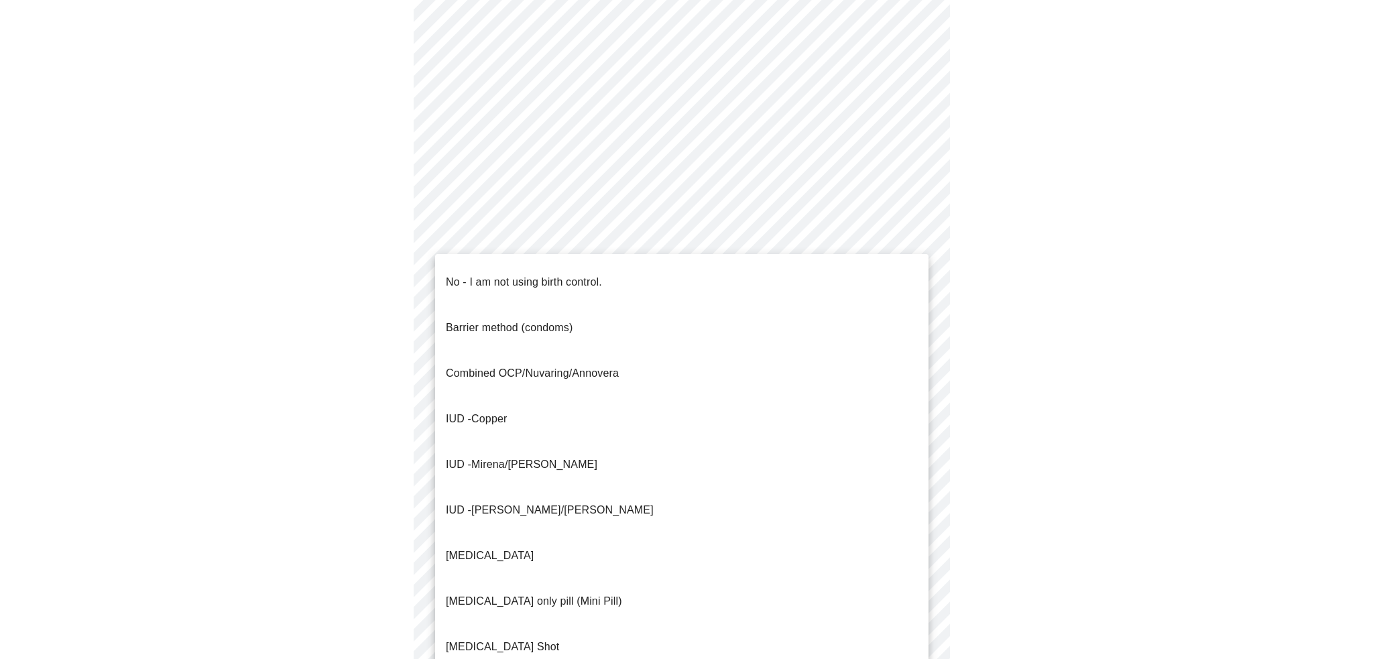
click at [359, 344] on div at bounding box center [686, 329] width 1373 height 659
click at [788, 375] on body "MyMenopauseRx Appointments Messaging Labs 1 Uploads Medications Community Refer…" at bounding box center [686, 126] width 1362 height 1314
click at [493, 276] on p "No - I am not using birth control." at bounding box center [524, 282] width 156 height 16
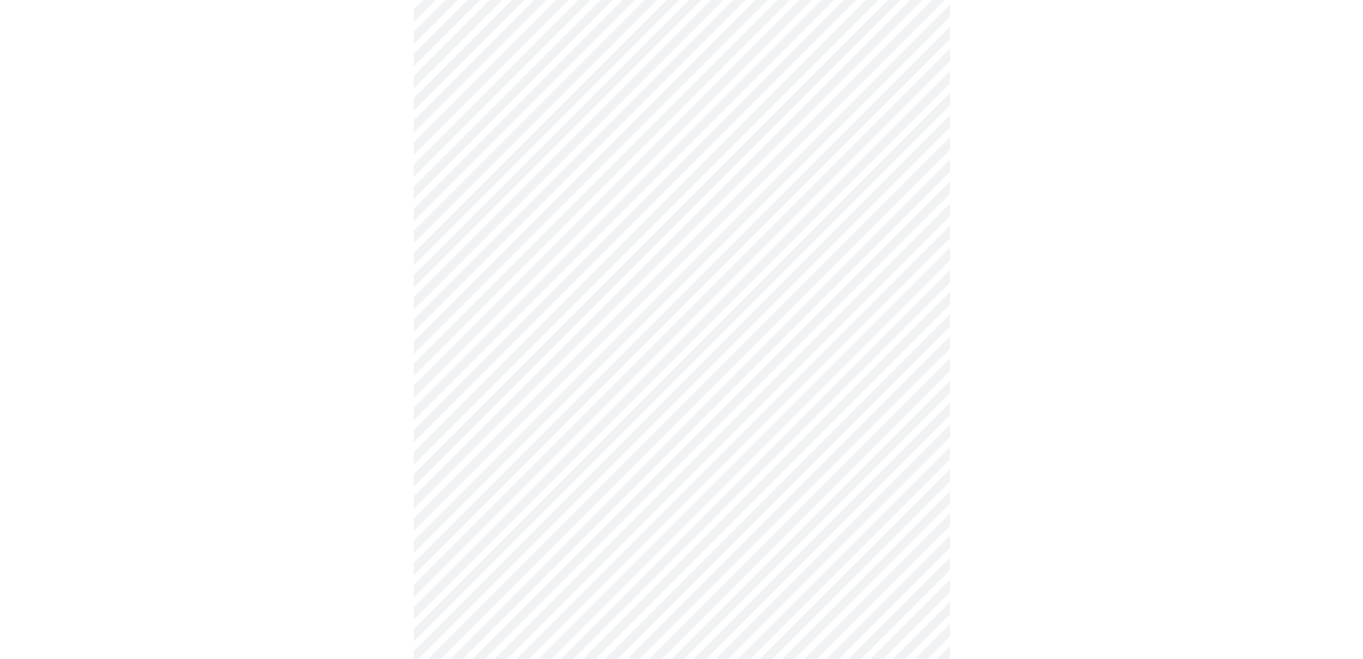
click at [381, 444] on div at bounding box center [681, 168] width 1352 height 1213
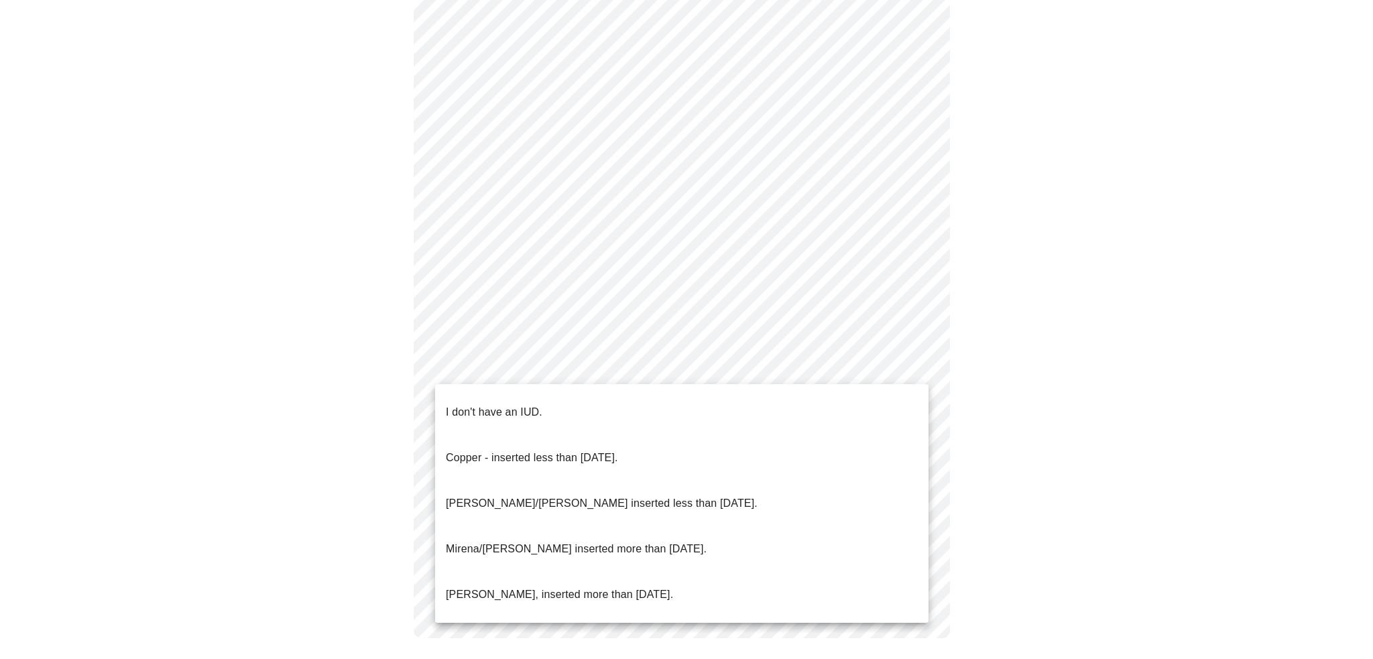
click at [516, 361] on body "MyMenopauseRx Appointments Messaging Labs 1 Uploads Medications Community Refer…" at bounding box center [686, 12] width 1362 height 1306
drag, startPoint x: 475, startPoint y: 404, endPoint x: 465, endPoint y: 410, distance: 11.7
click at [475, 404] on p "I don't have an IUD." at bounding box center [494, 412] width 97 height 16
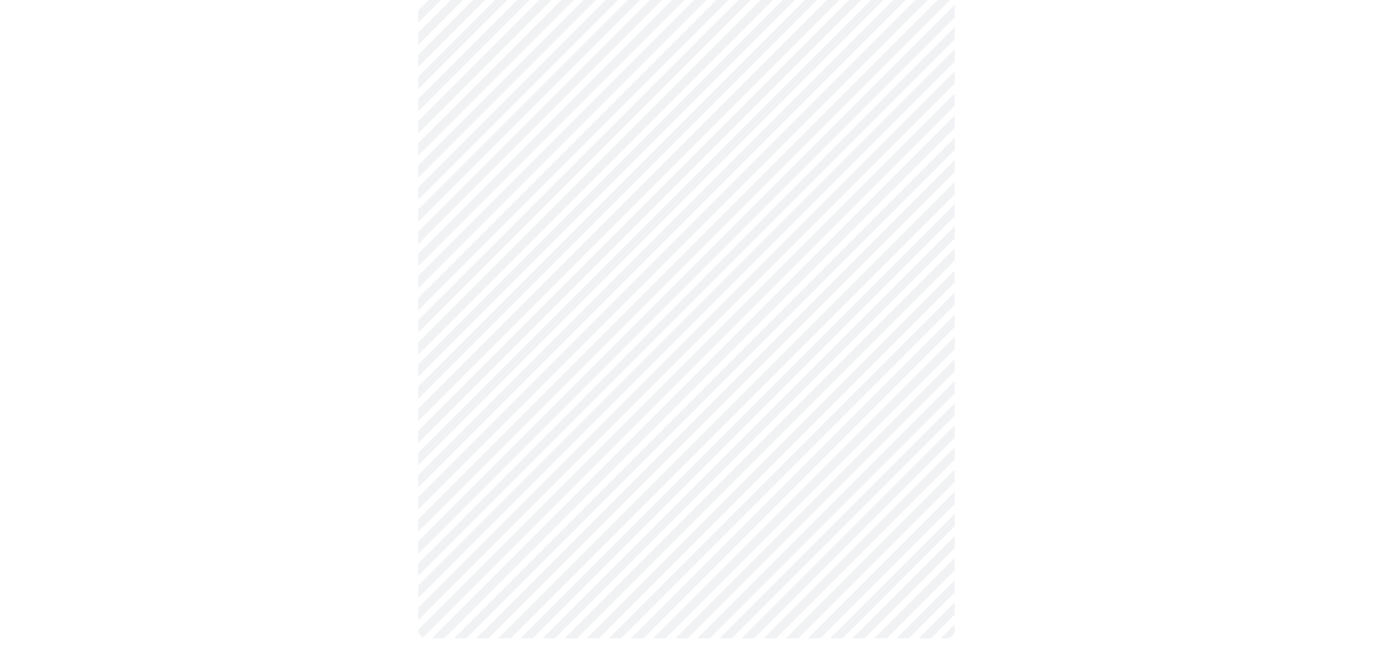
scroll to position [638, 0]
click at [507, 467] on body "MyMenopauseRx Appointments Messaging Labs 1 Uploads Medications Community Refer…" at bounding box center [681, 16] width 1352 height 1298
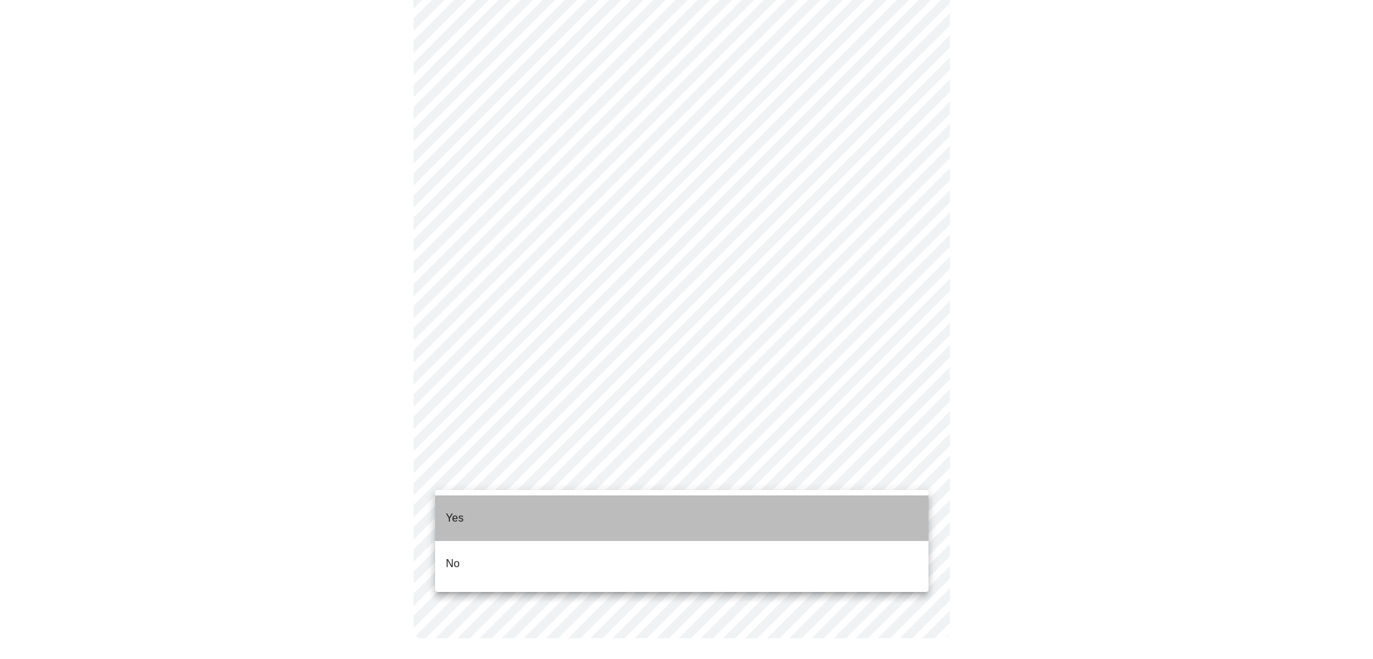
drag, startPoint x: 483, startPoint y: 514, endPoint x: 383, endPoint y: 492, distance: 103.0
click at [482, 515] on li "Yes" at bounding box center [681, 518] width 493 height 46
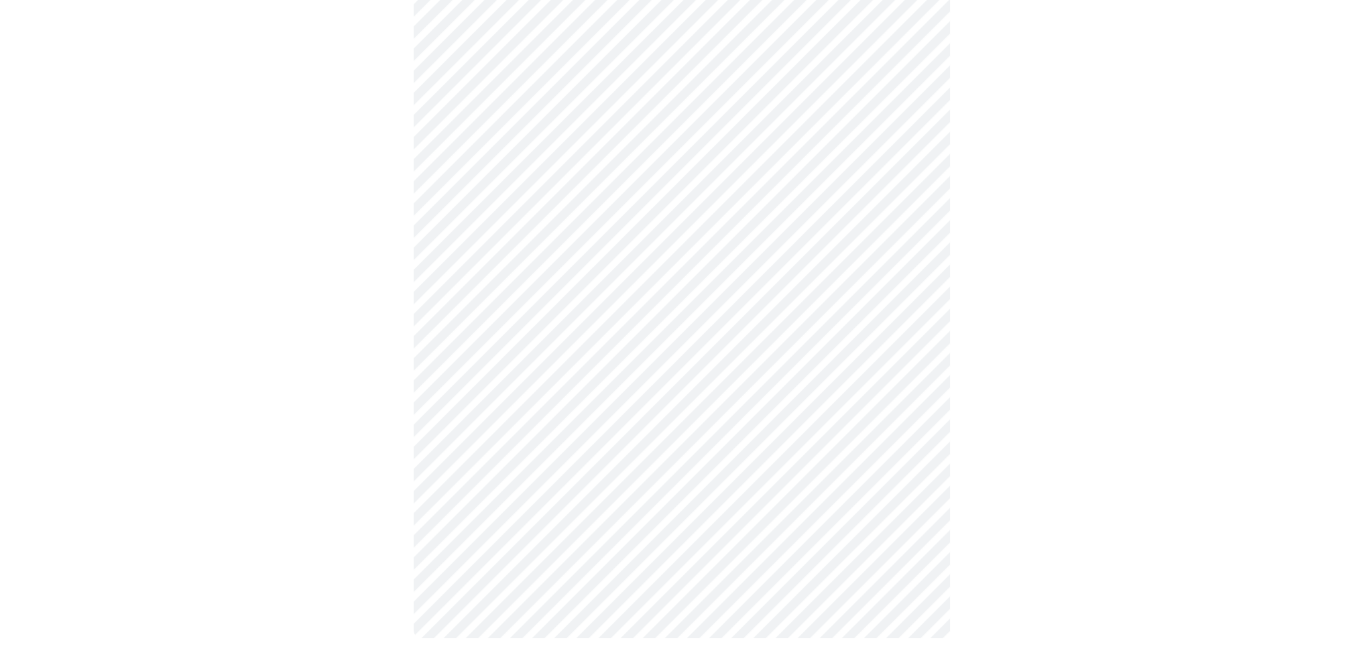
click at [355, 494] on div at bounding box center [681, 66] width 1352 height 1197
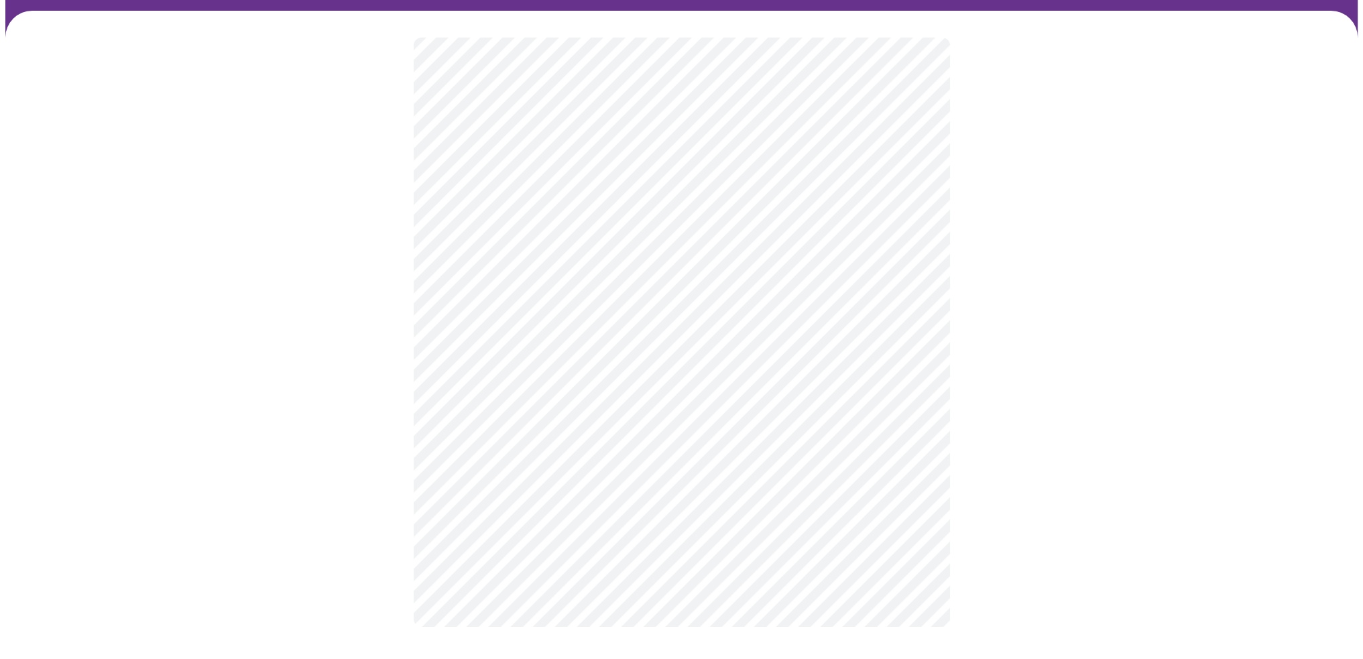
scroll to position [0, 0]
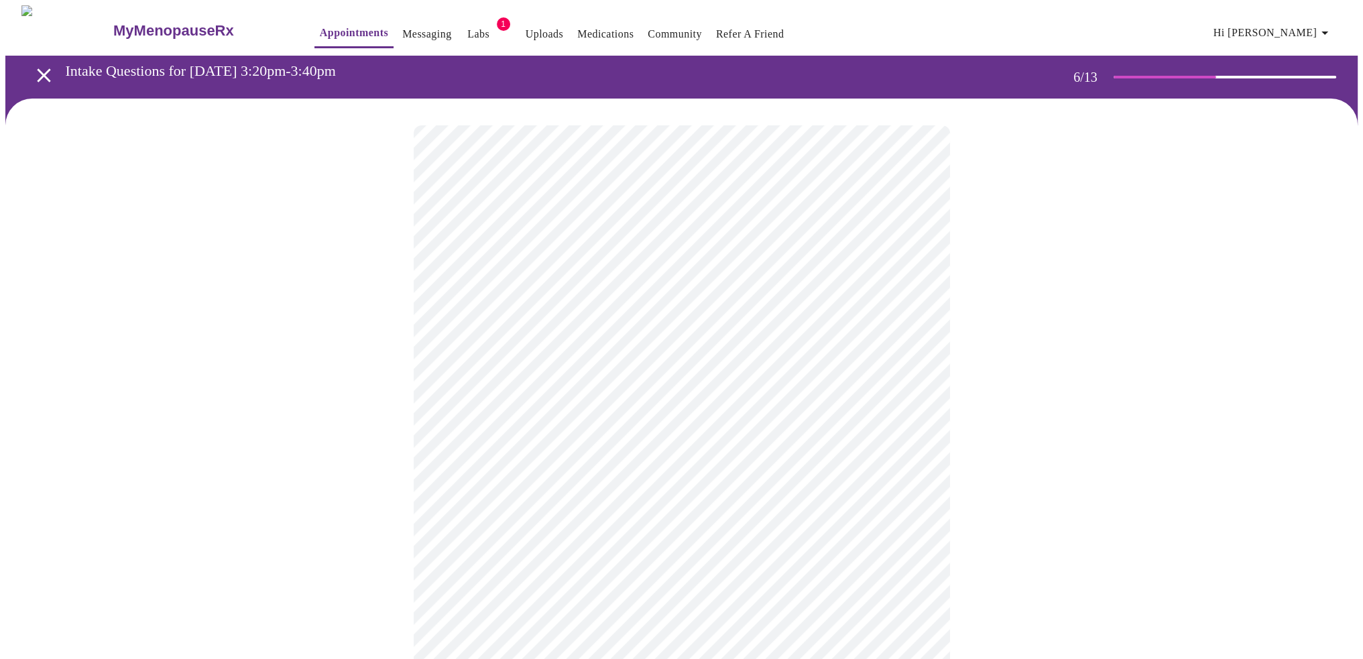
click at [239, 312] on div at bounding box center [681, 420] width 1352 height 643
click at [1187, 330] on div at bounding box center [681, 420] width 1352 height 643
click at [339, 404] on div at bounding box center [681, 391] width 1352 height 585
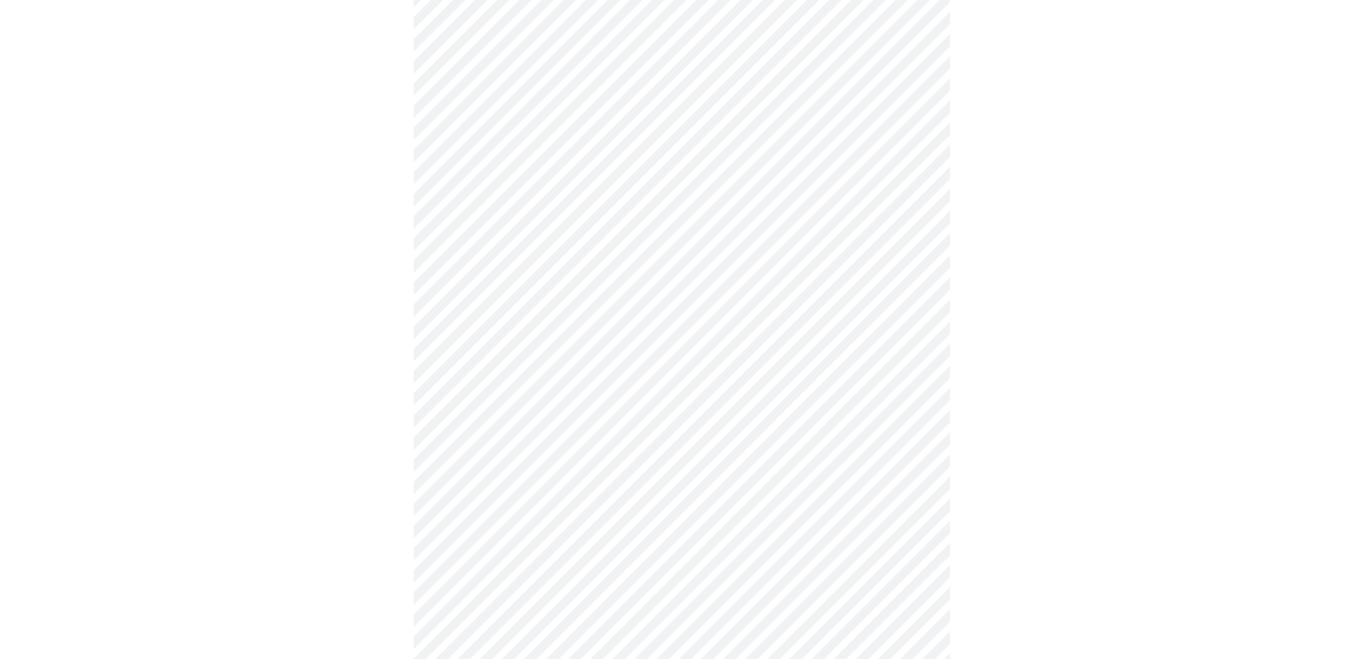
scroll to position [3518, 0]
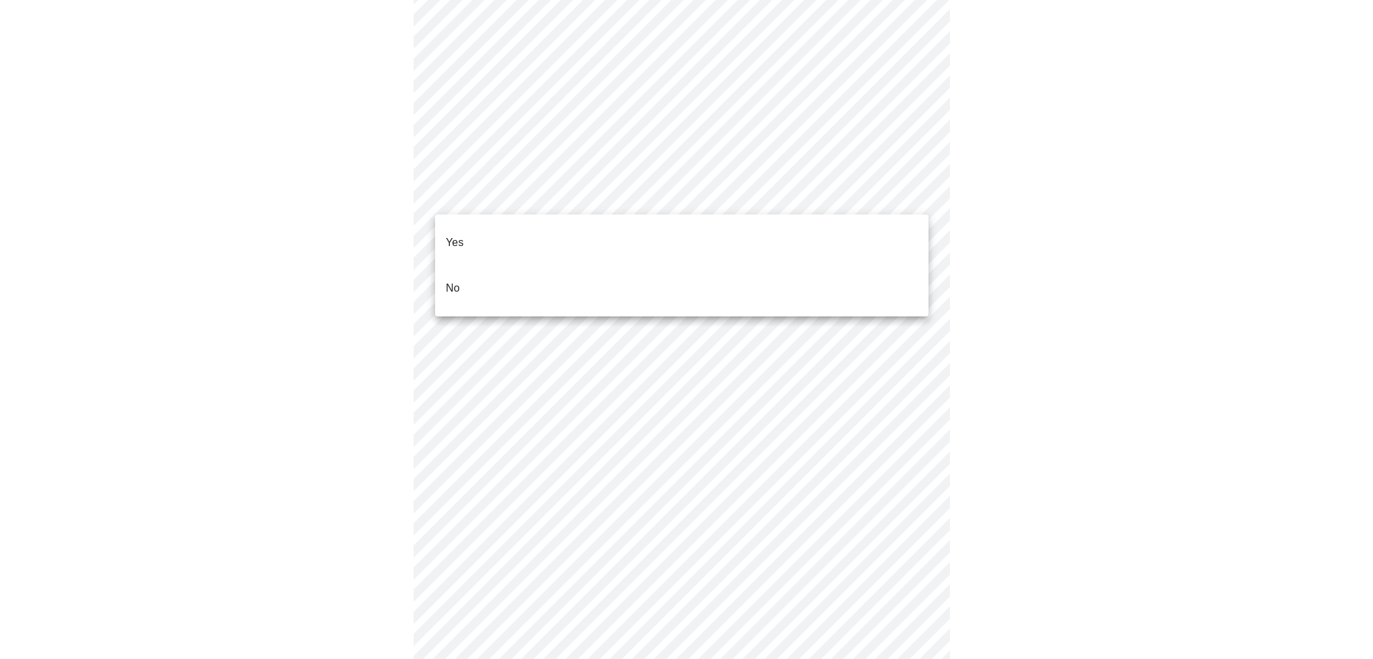
click at [501, 268] on li "No" at bounding box center [681, 288] width 493 height 46
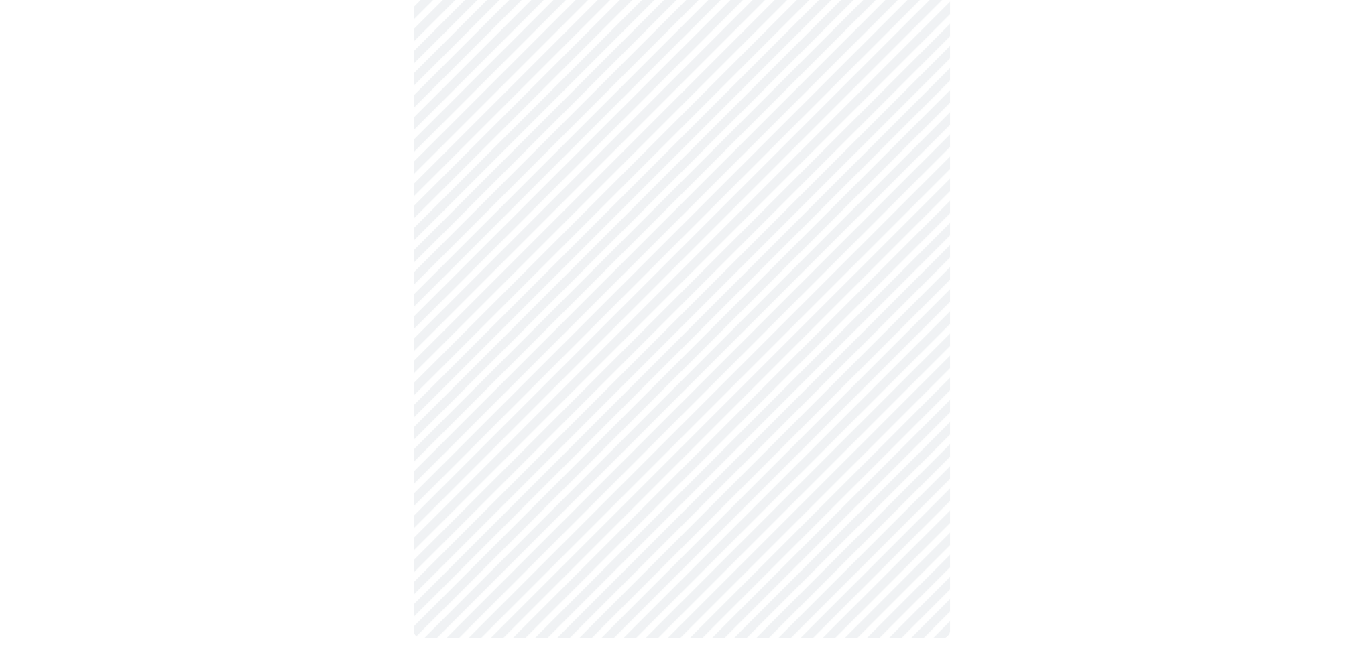
scroll to position [0, 0]
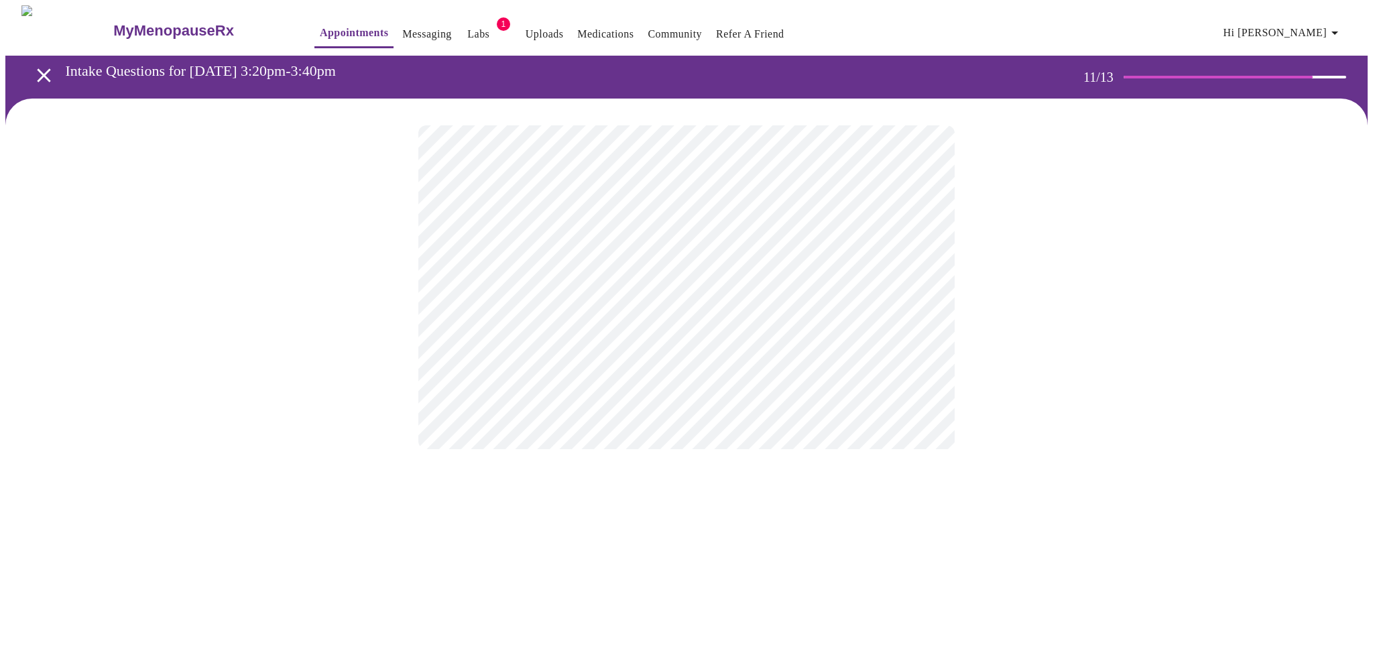
click at [1146, 306] on div at bounding box center [686, 287] width 1362 height 377
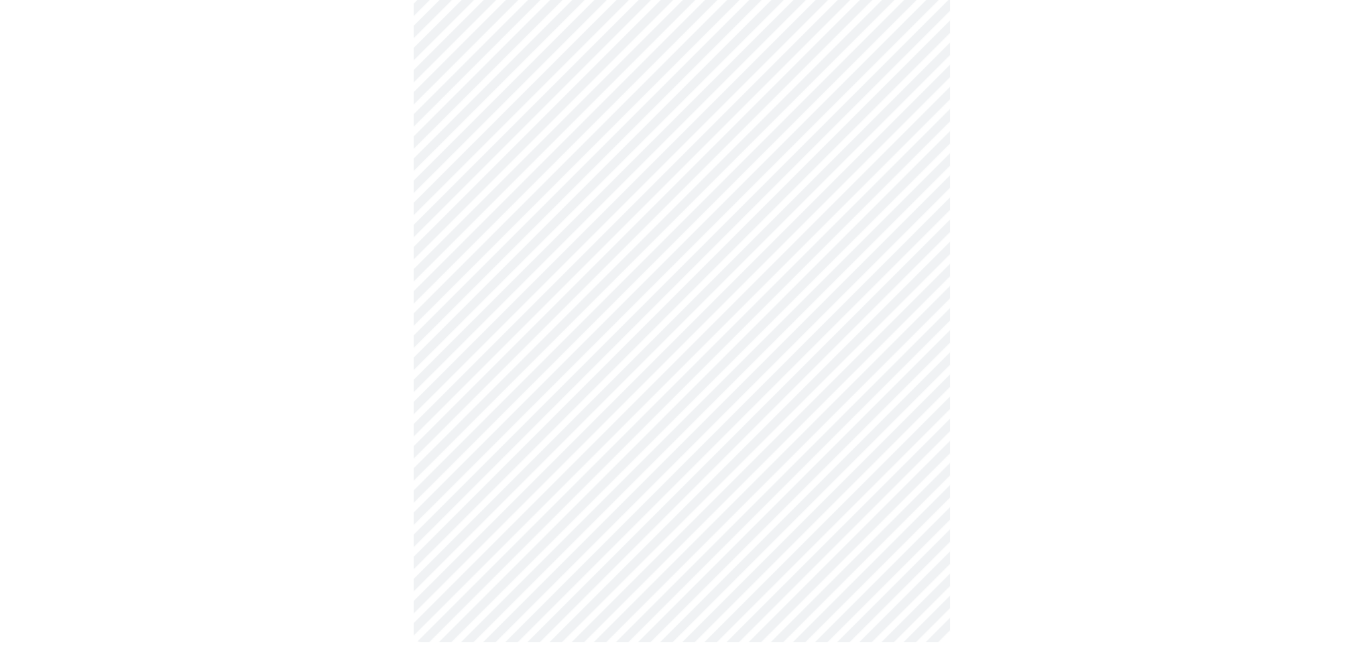
scroll to position [568, 0]
